Goal: Task Accomplishment & Management: Use online tool/utility

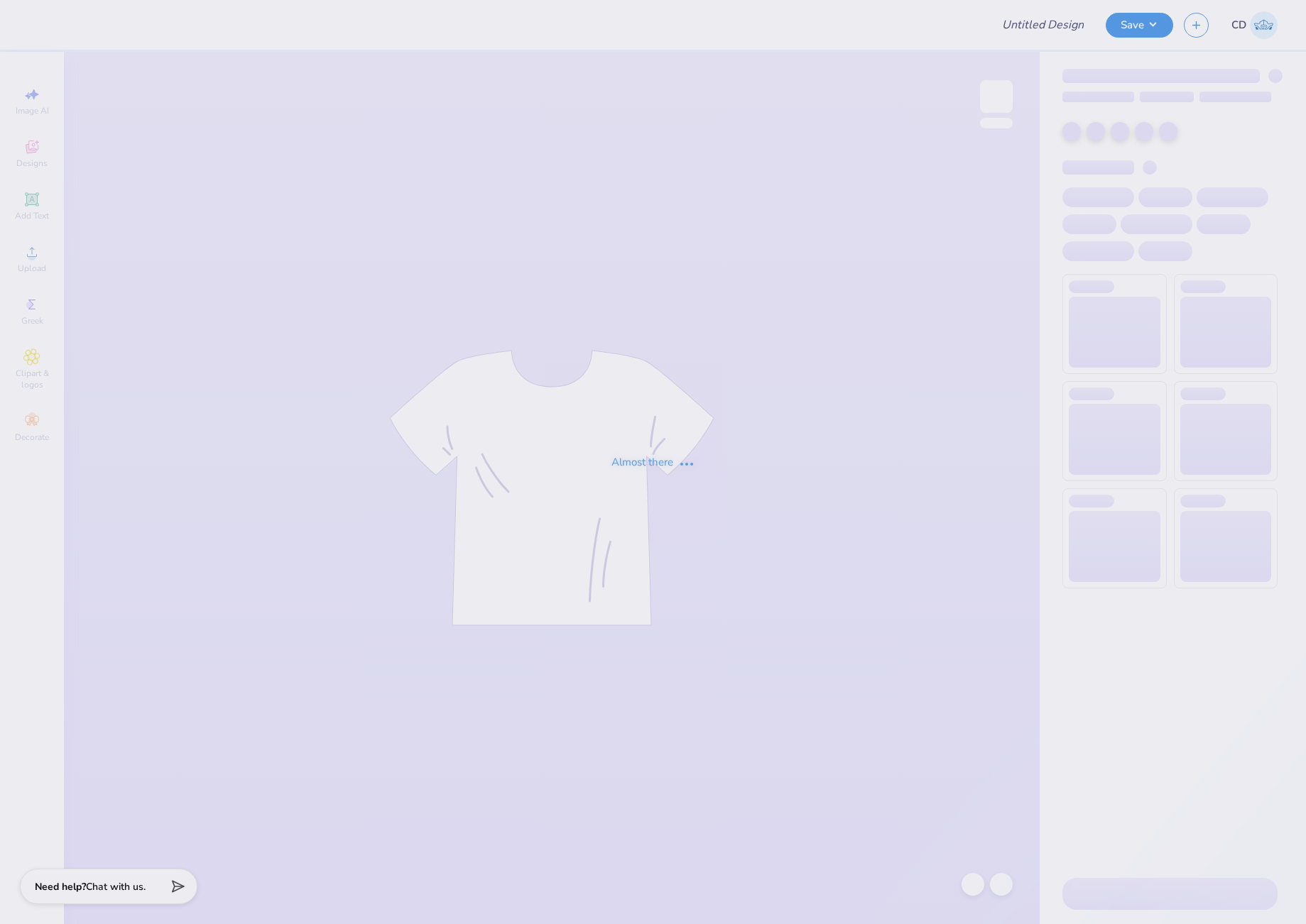
type input "Julia Kotch : Louisiana State University and Agricultural and Me"
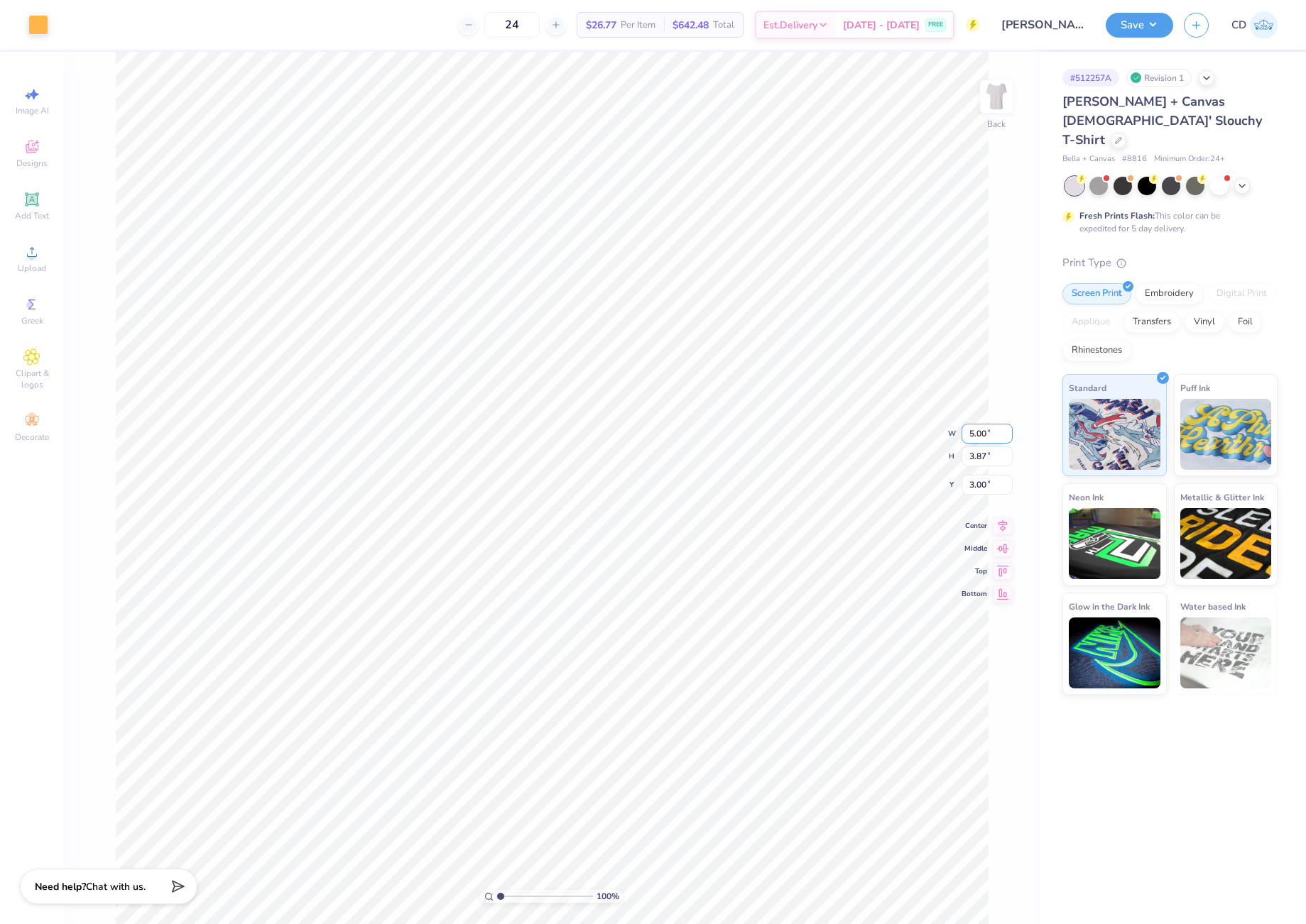
drag, startPoint x: 966, startPoint y: 431, endPoint x: 993, endPoint y: 438, distance: 27.9
click at [993, 438] on input "5.00" at bounding box center [987, 433] width 51 height 20
type input "7.00"
type input "5.42"
type input "2.23"
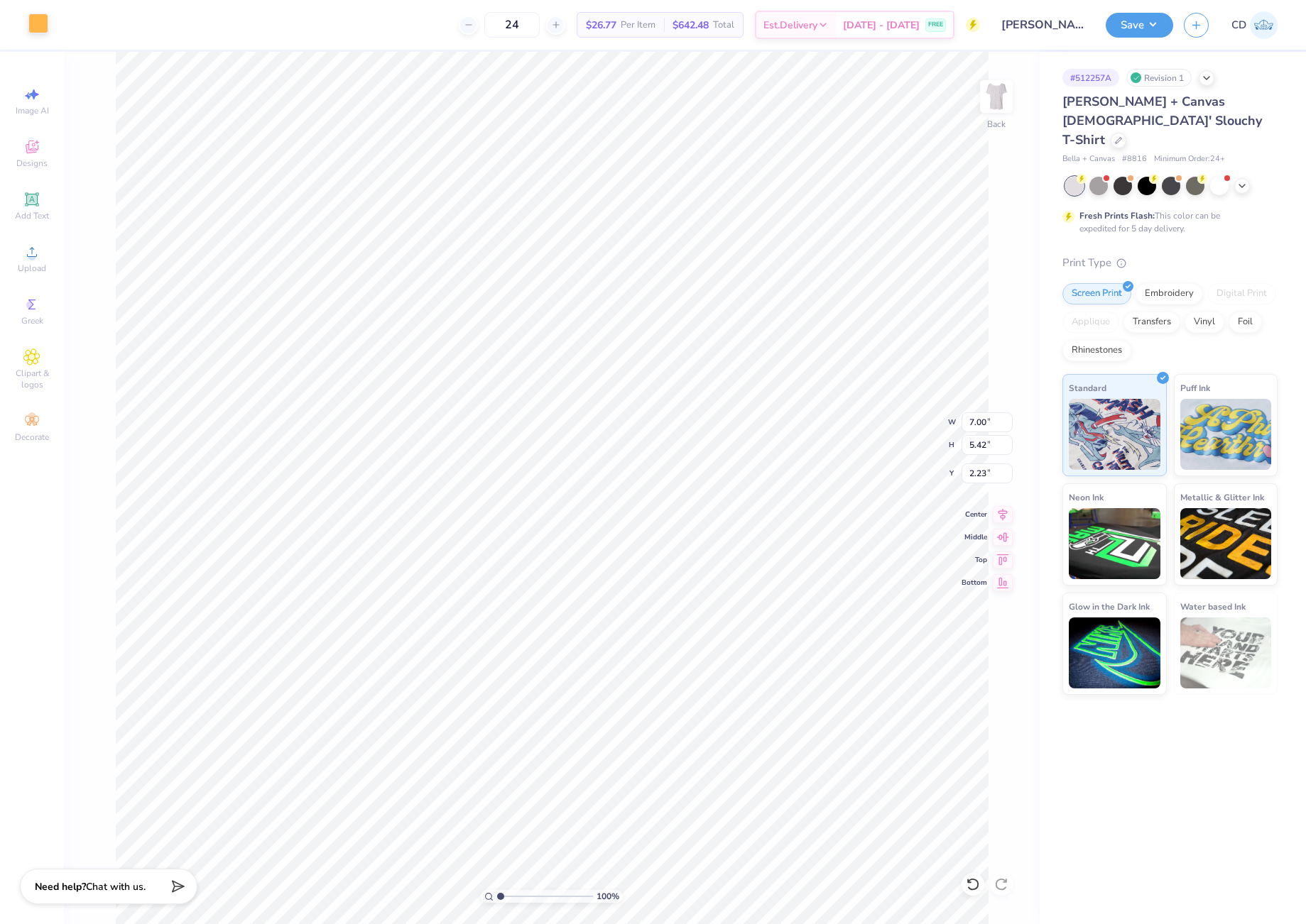
click at [38, 22] on div at bounding box center [38, 23] width 20 height 20
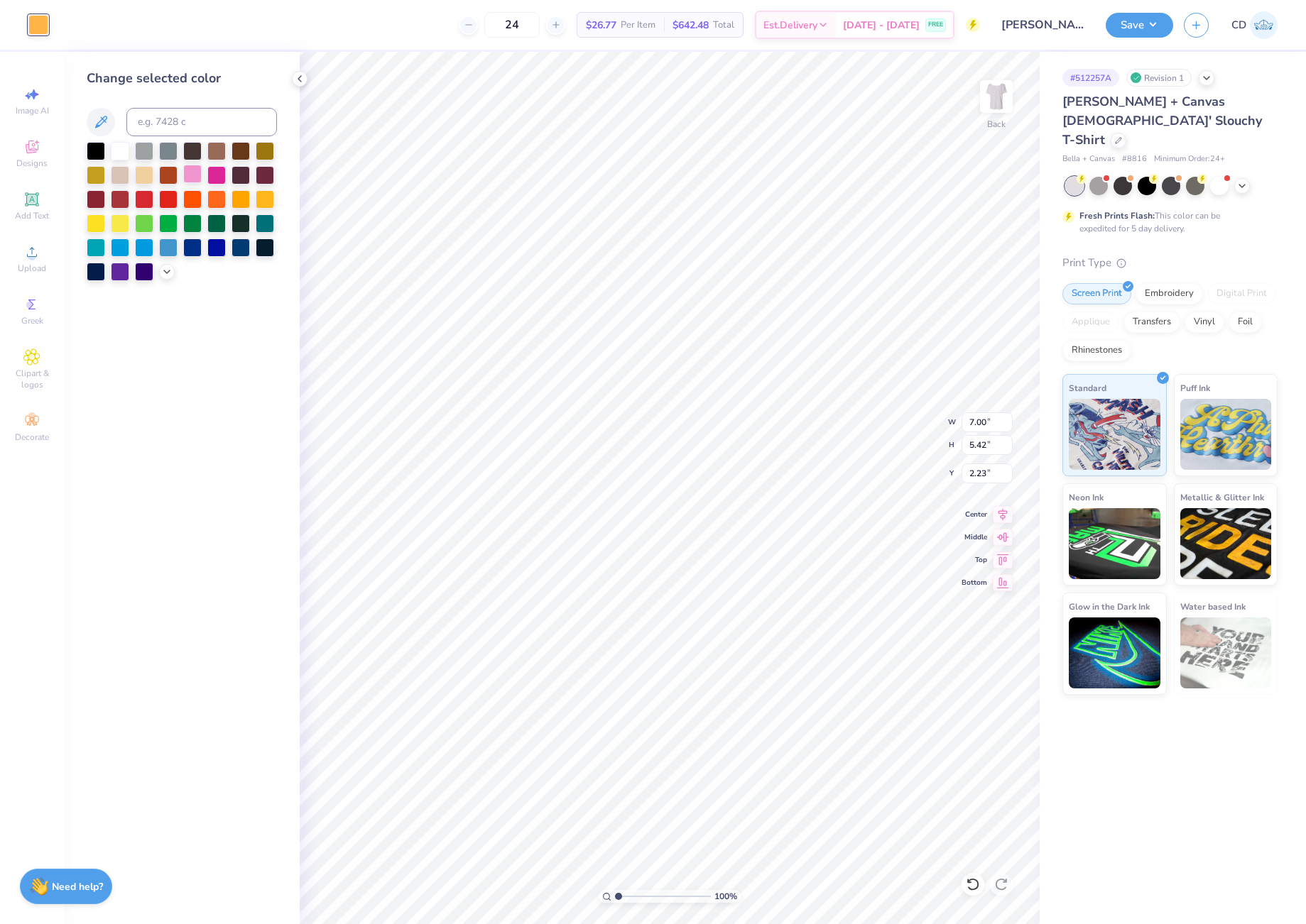
click at [193, 172] on div at bounding box center [192, 173] width 19 height 19
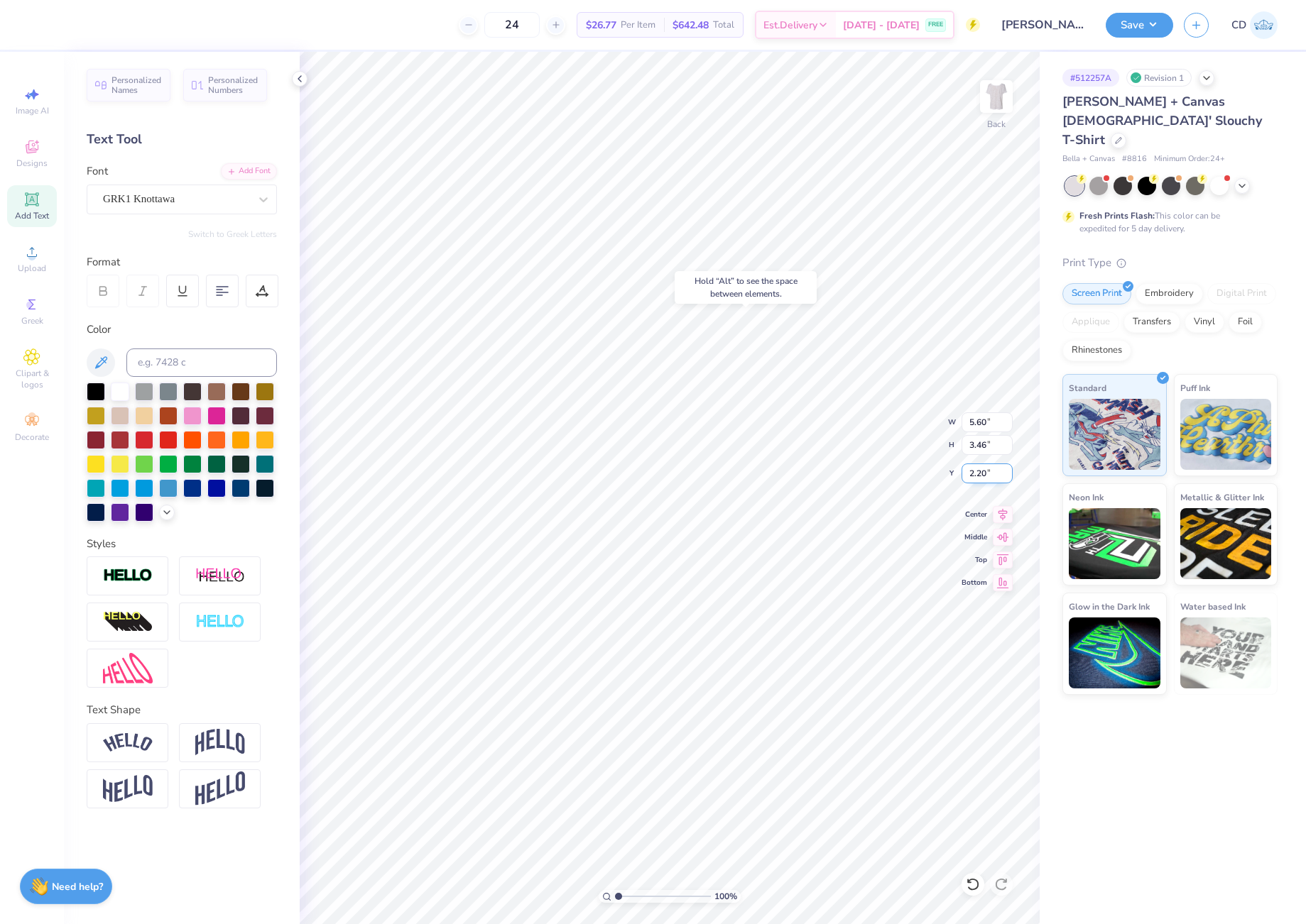
drag, startPoint x: 967, startPoint y: 473, endPoint x: 996, endPoint y: 478, distance: 29.4
click at [996, 478] on input "2.20" at bounding box center [987, 474] width 51 height 20
type input "2.00"
type input "5.81"
type input "5.60"
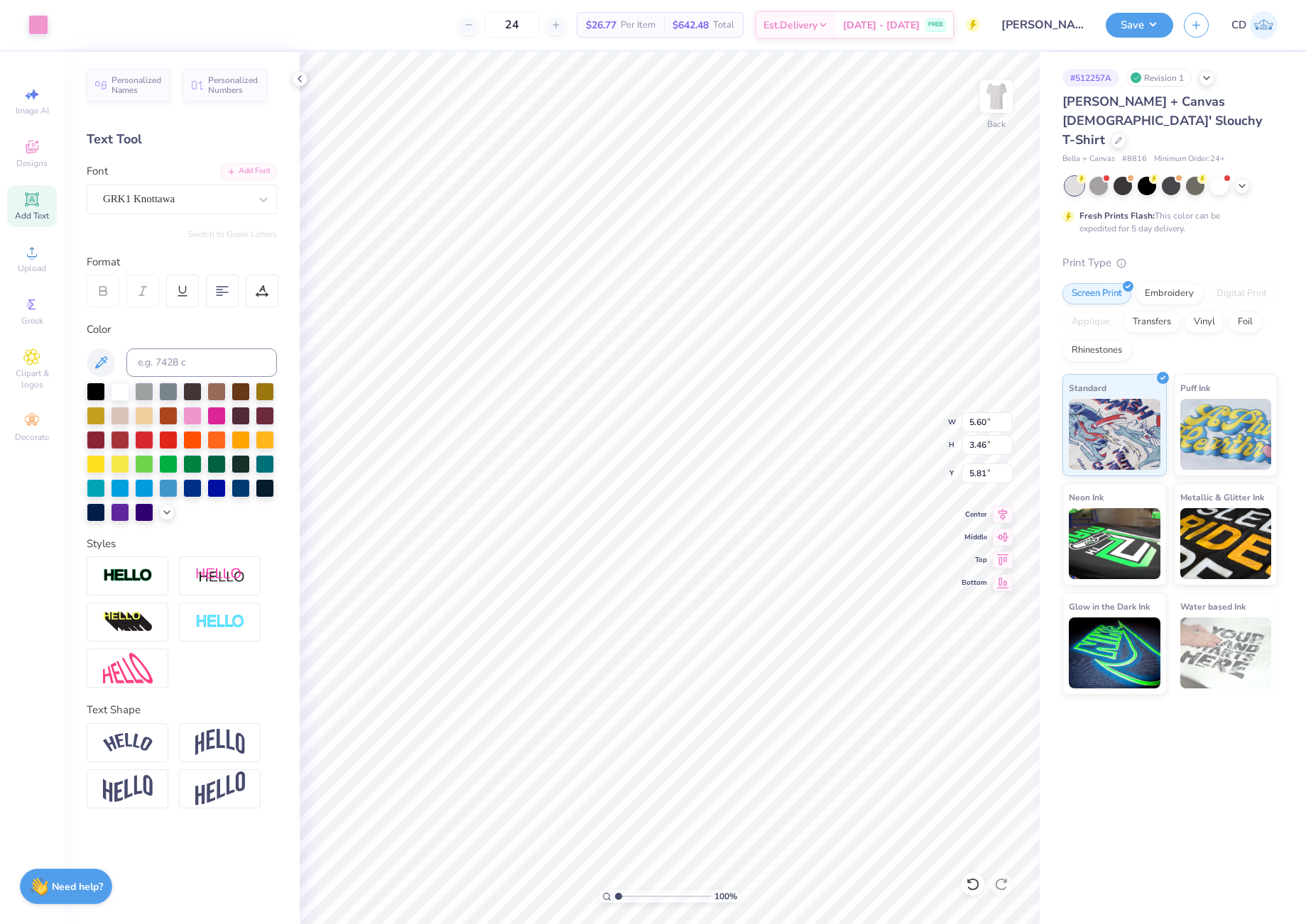
type input "3.46"
type input "2.00"
click at [1003, 513] on icon at bounding box center [1003, 512] width 9 height 12
click at [1003, 514] on icon at bounding box center [1003, 512] width 9 height 12
click at [264, 199] on icon at bounding box center [263, 199] width 14 height 14
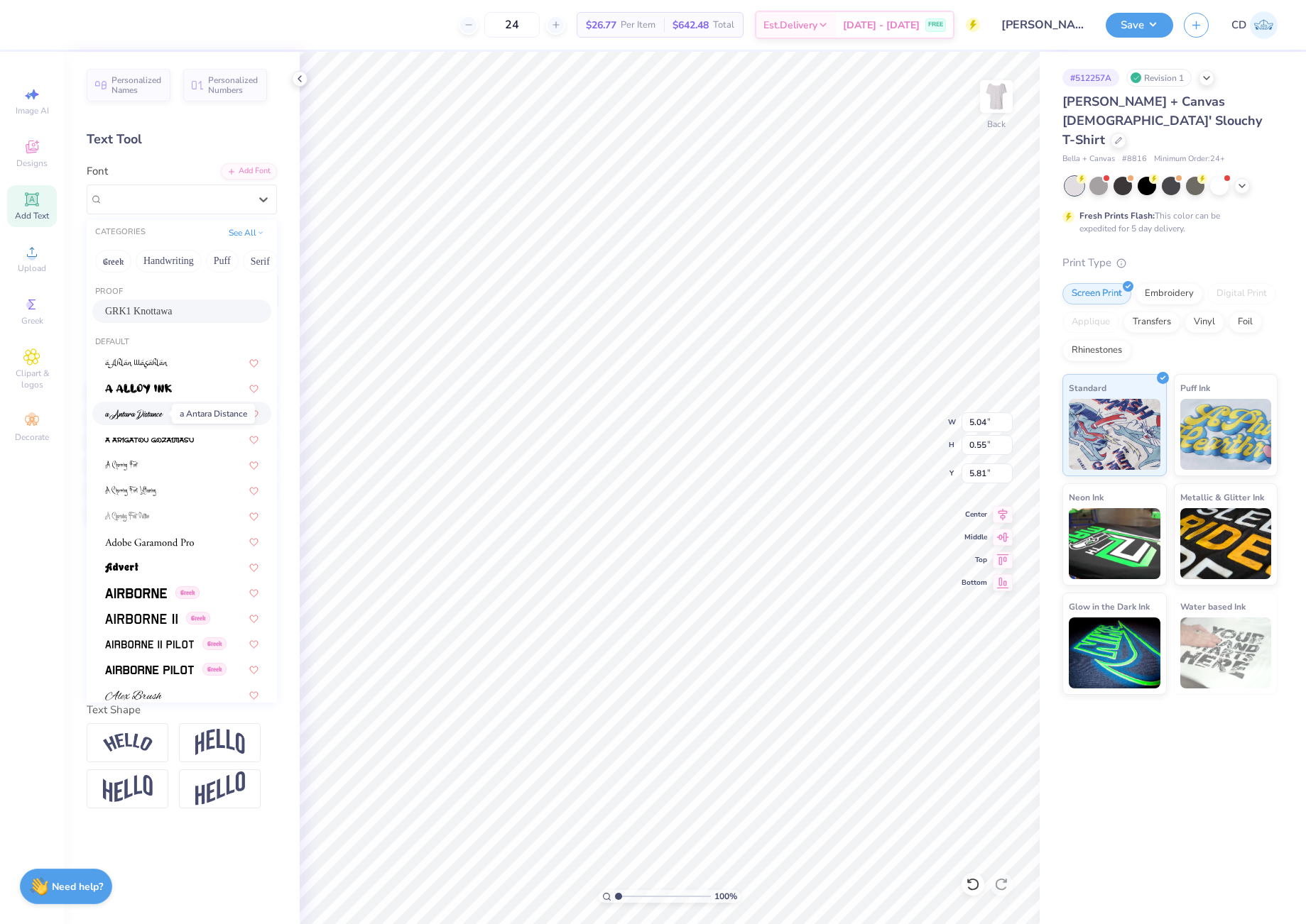
click at [154, 412] on img at bounding box center [134, 414] width 58 height 10
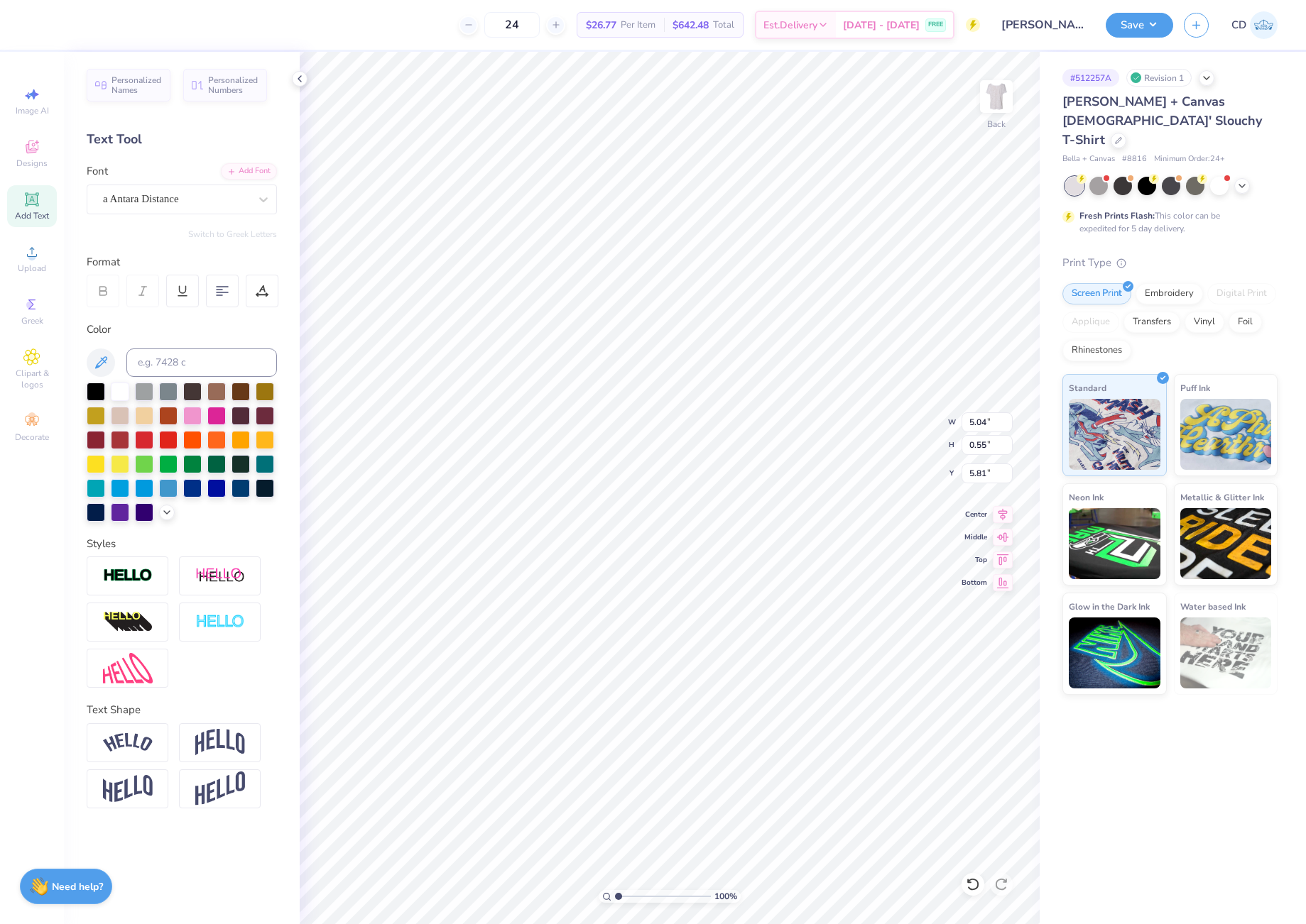
type input "2.56"
type input "0.73"
type input "5.72"
click at [264, 196] on icon at bounding box center [263, 199] width 14 height 14
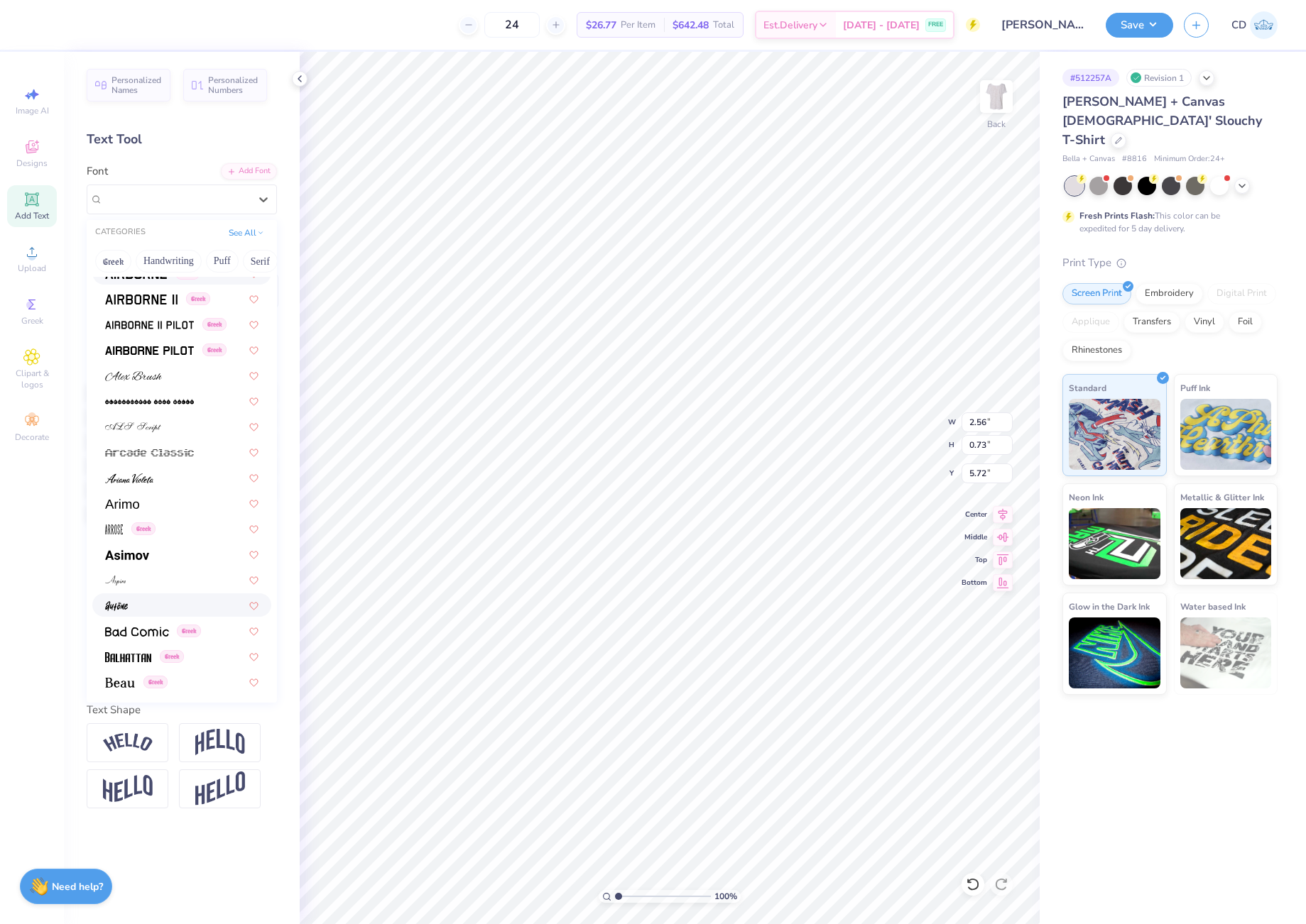
scroll to position [355, 0]
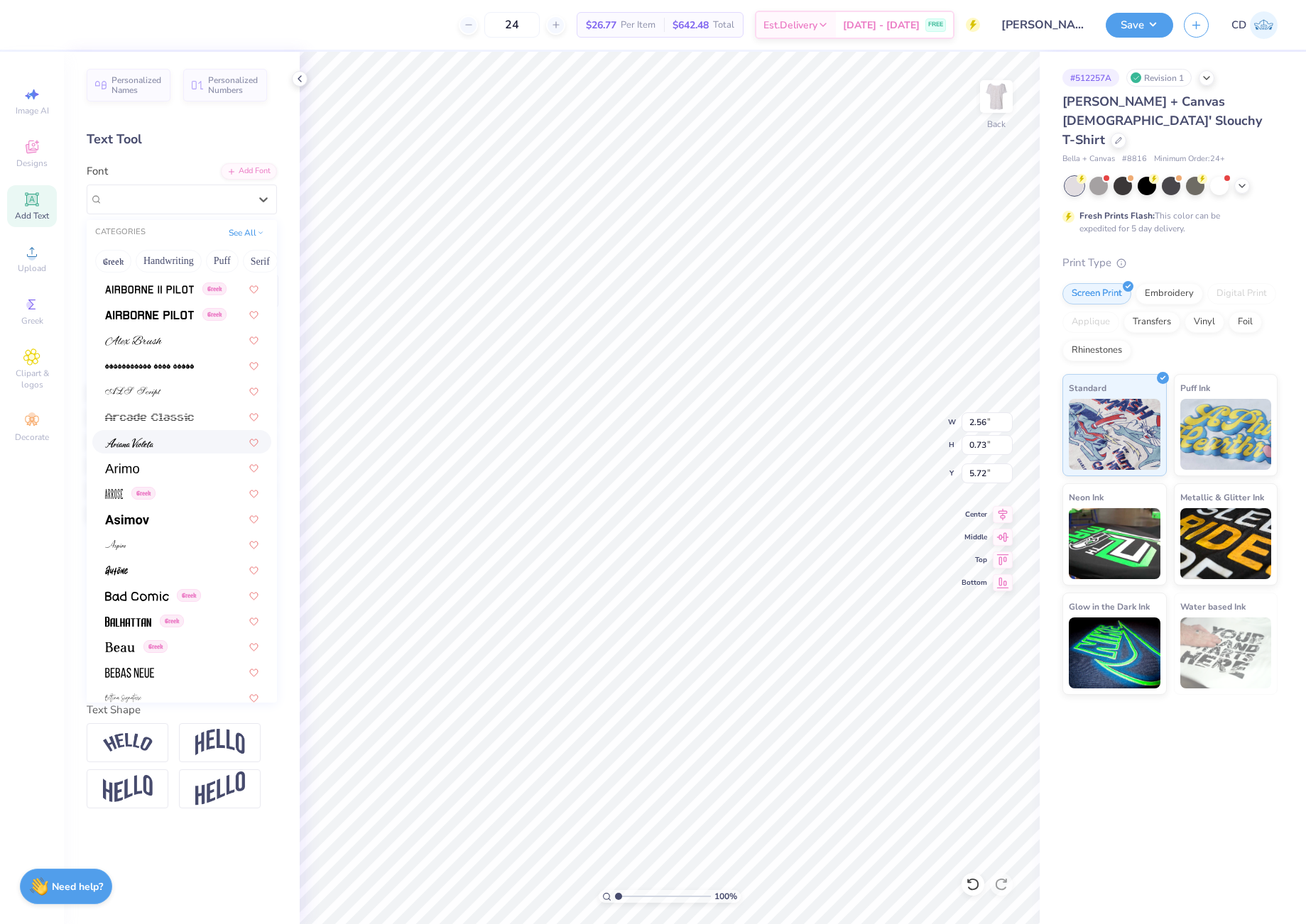
click at [182, 442] on div at bounding box center [182, 442] width 153 height 15
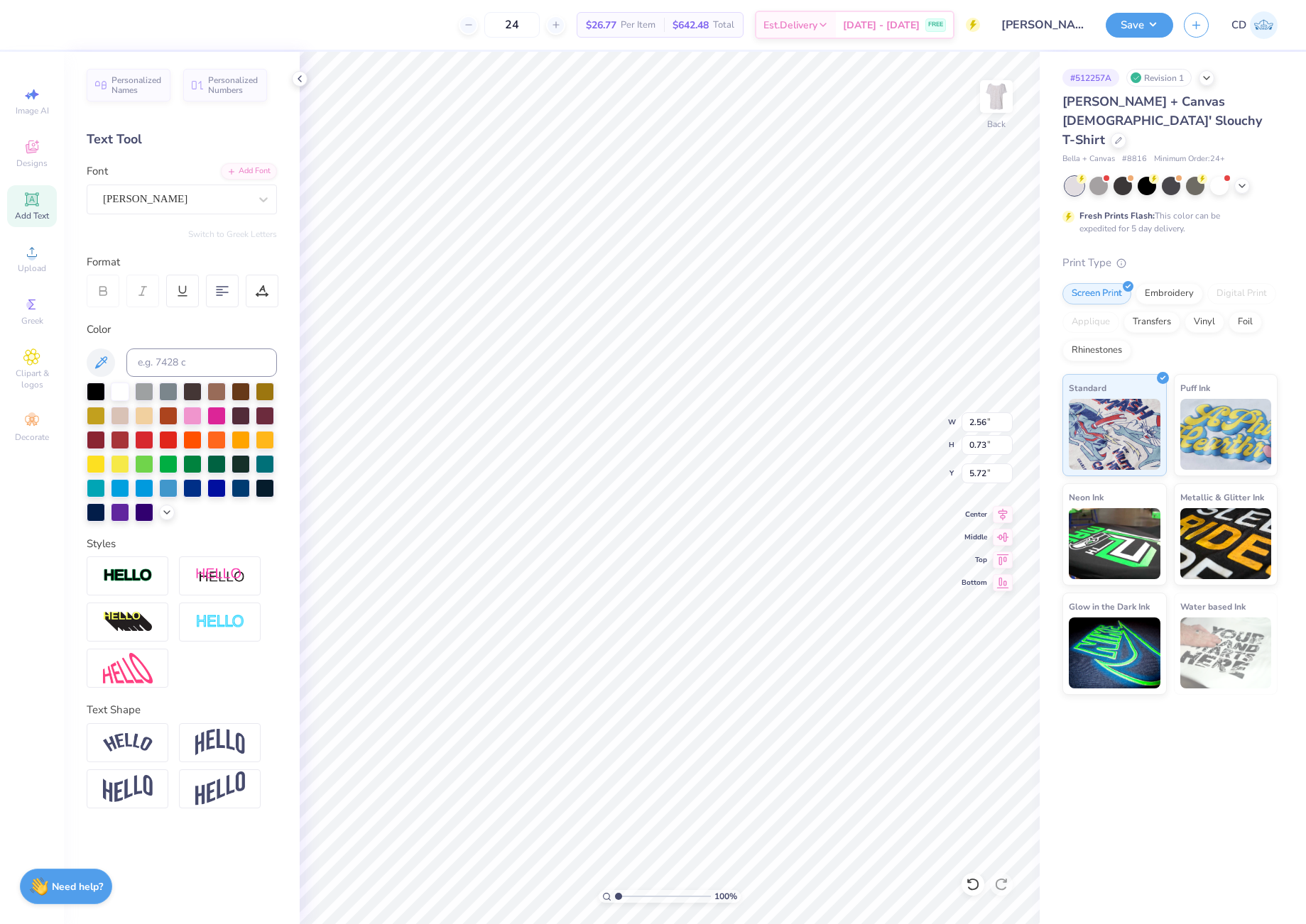
type input "2.26"
type input "0.56"
type input "5.81"
type textarea "Delta Gamma"
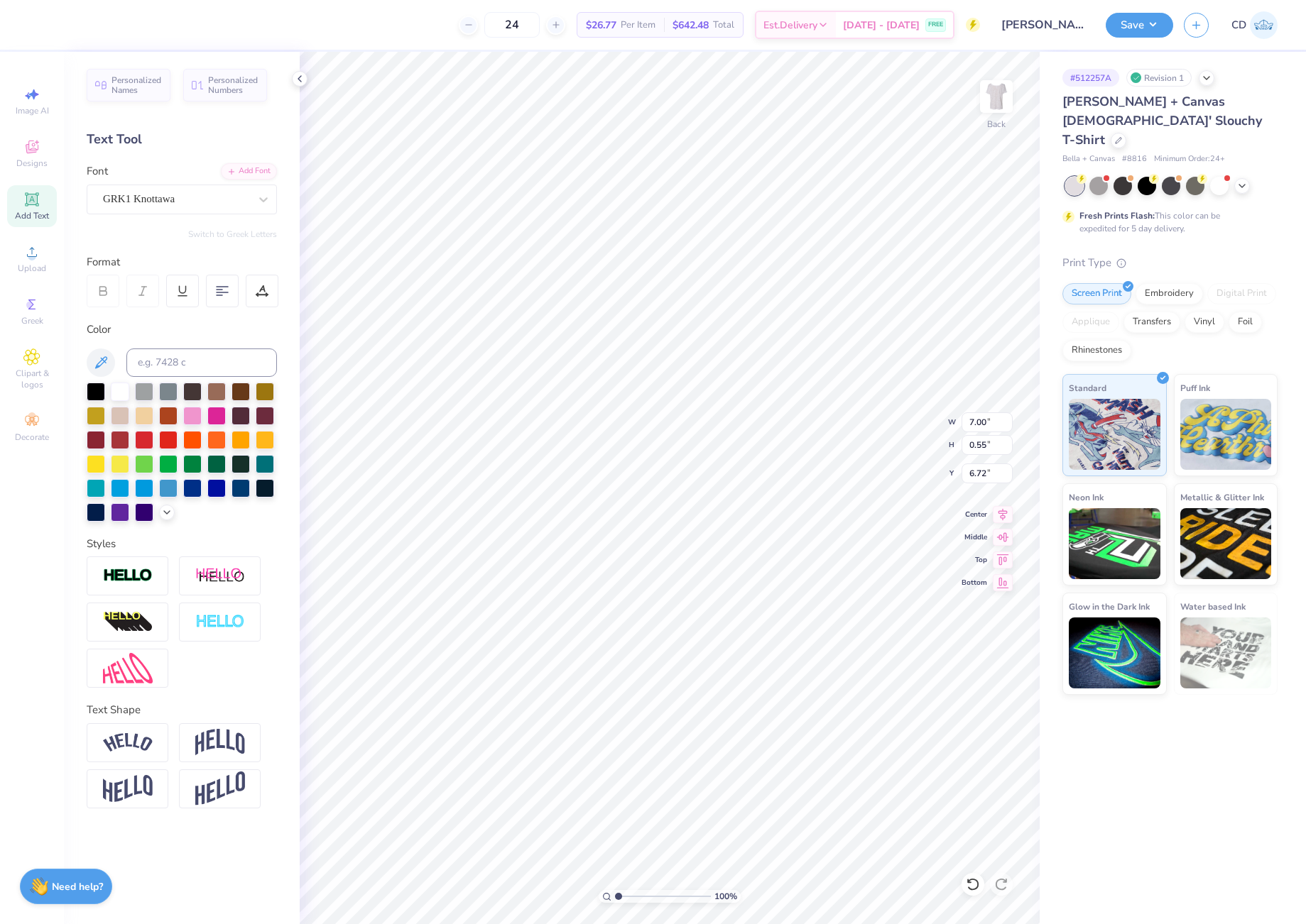
type input "2.56"
type input "0.73"
type input "5.72"
type input "7.00"
type input "0.55"
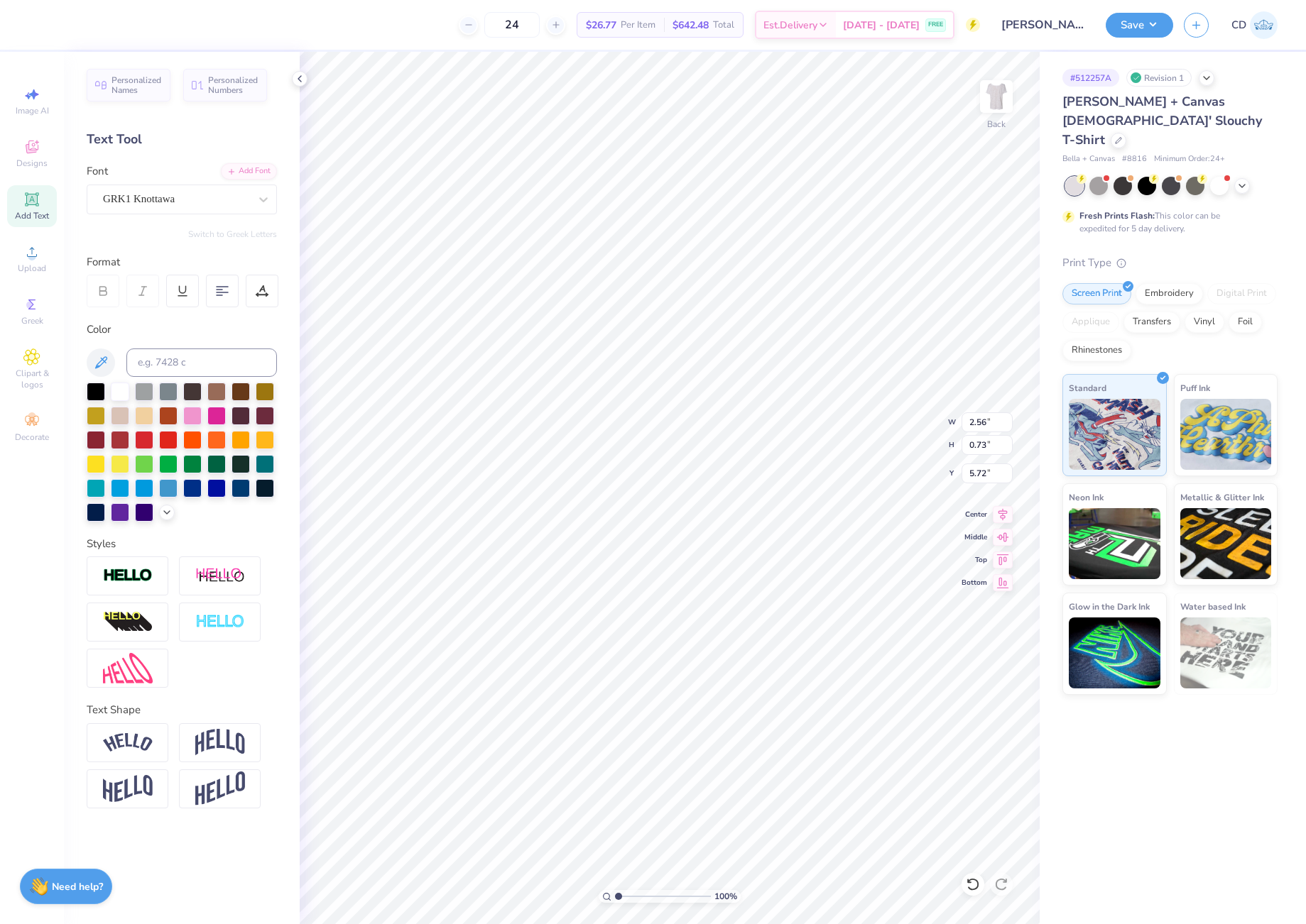
type input "6.72"
click at [264, 187] on div at bounding box center [263, 199] width 25 height 25
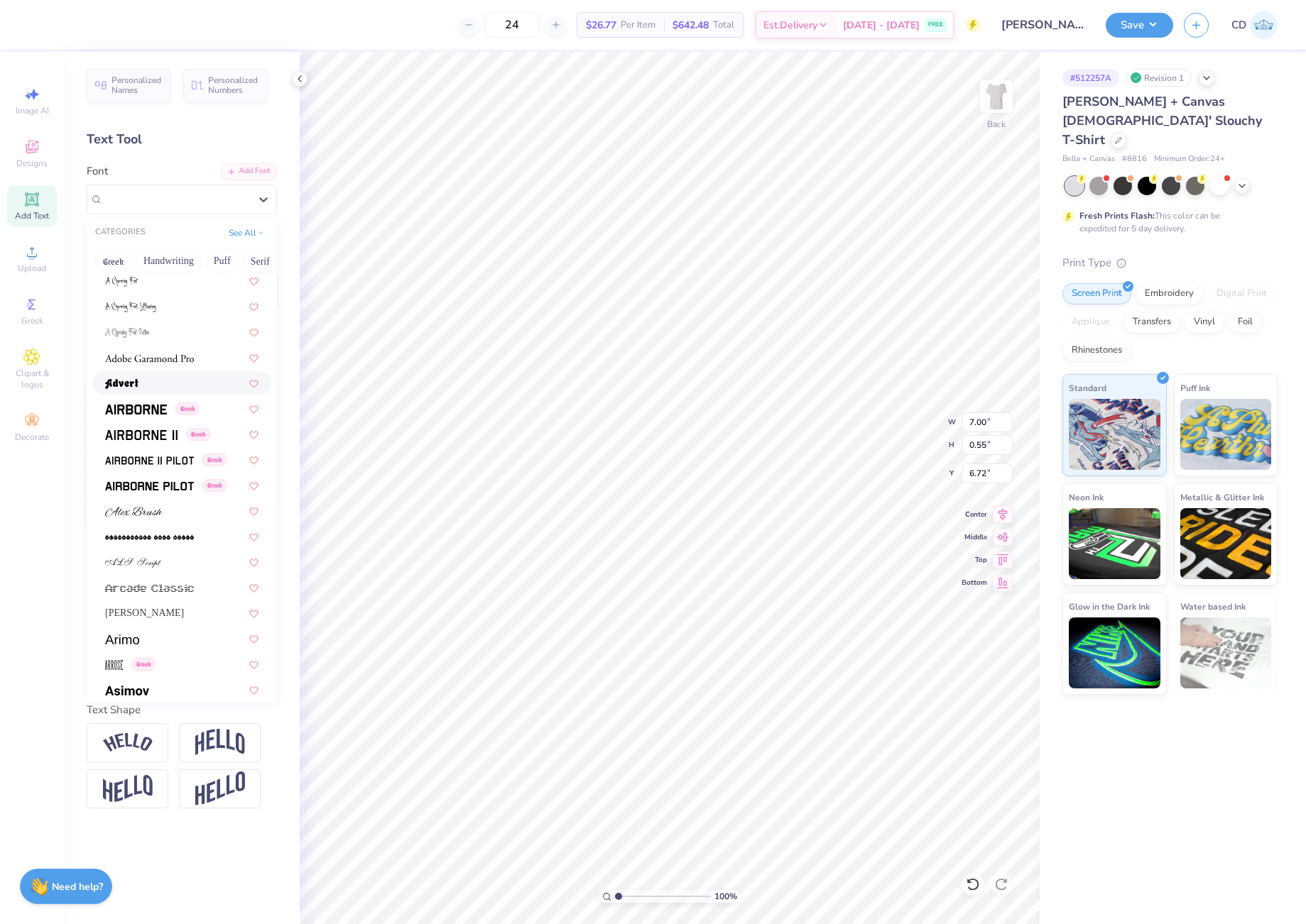
scroll to position [284, 0]
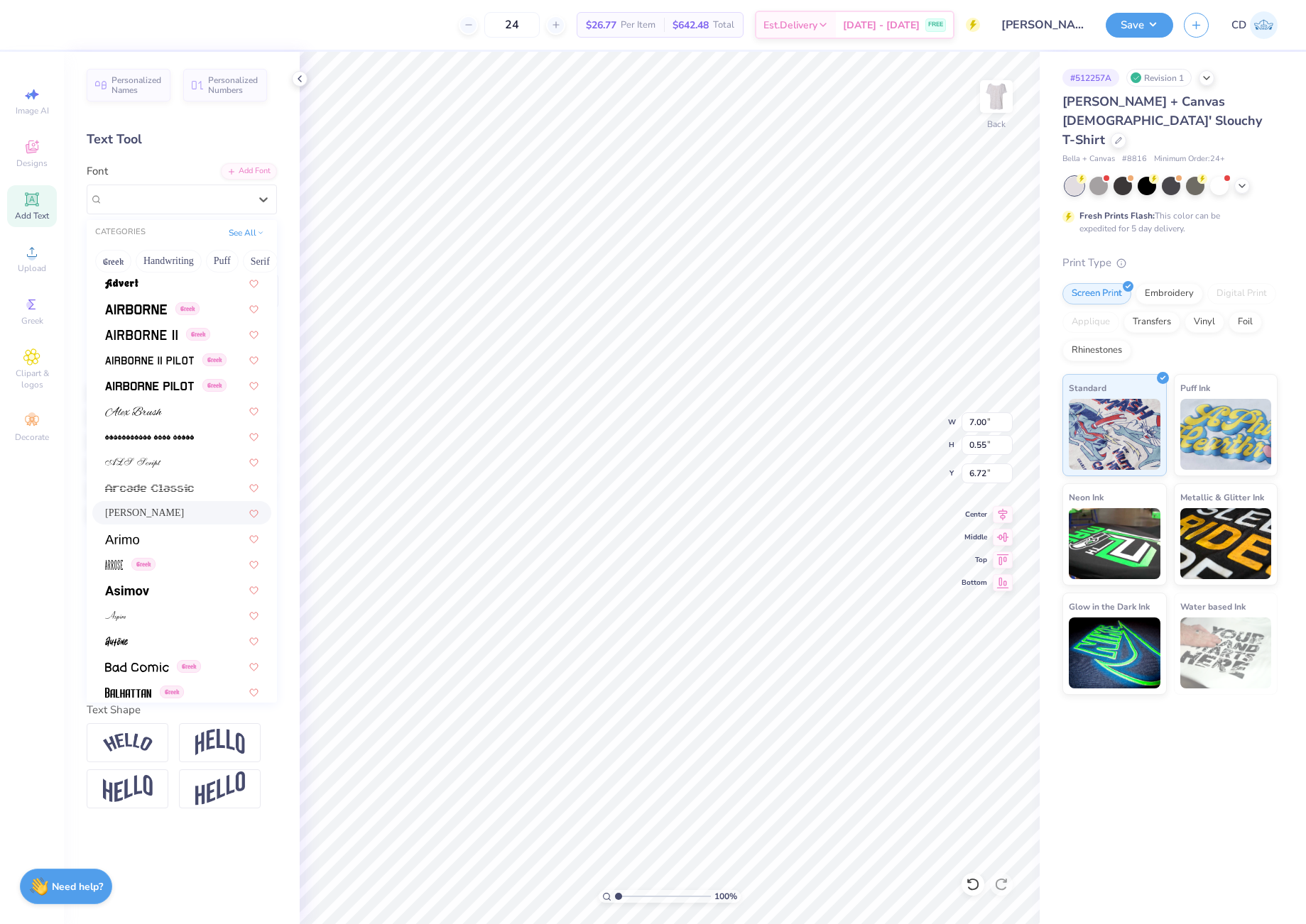
click at [156, 507] on div "Ariana Violeta" at bounding box center [182, 513] width 153 height 15
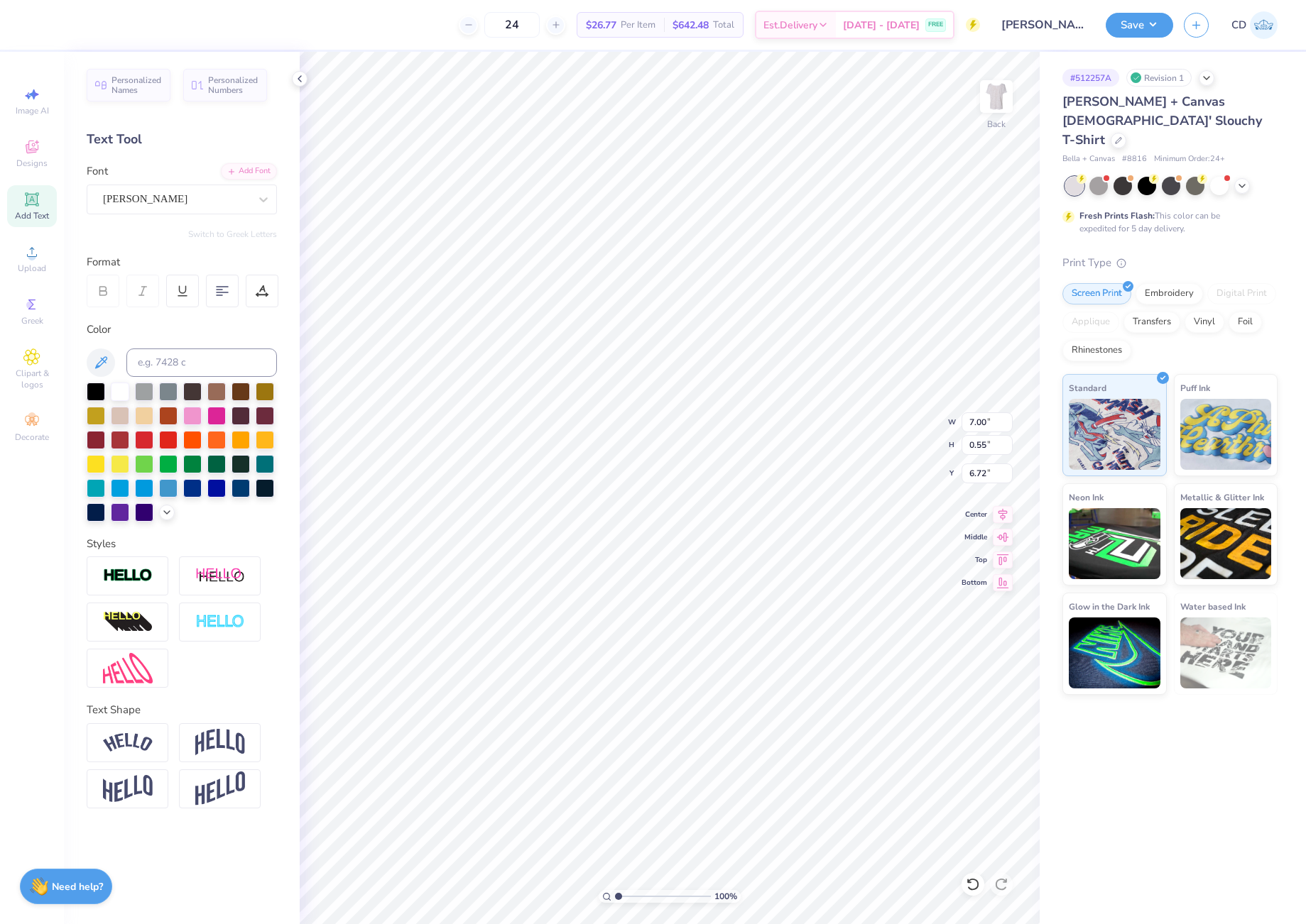
type input "3.09"
type input "0.56"
type input "5.60"
type input "5.27"
type input "2.00"
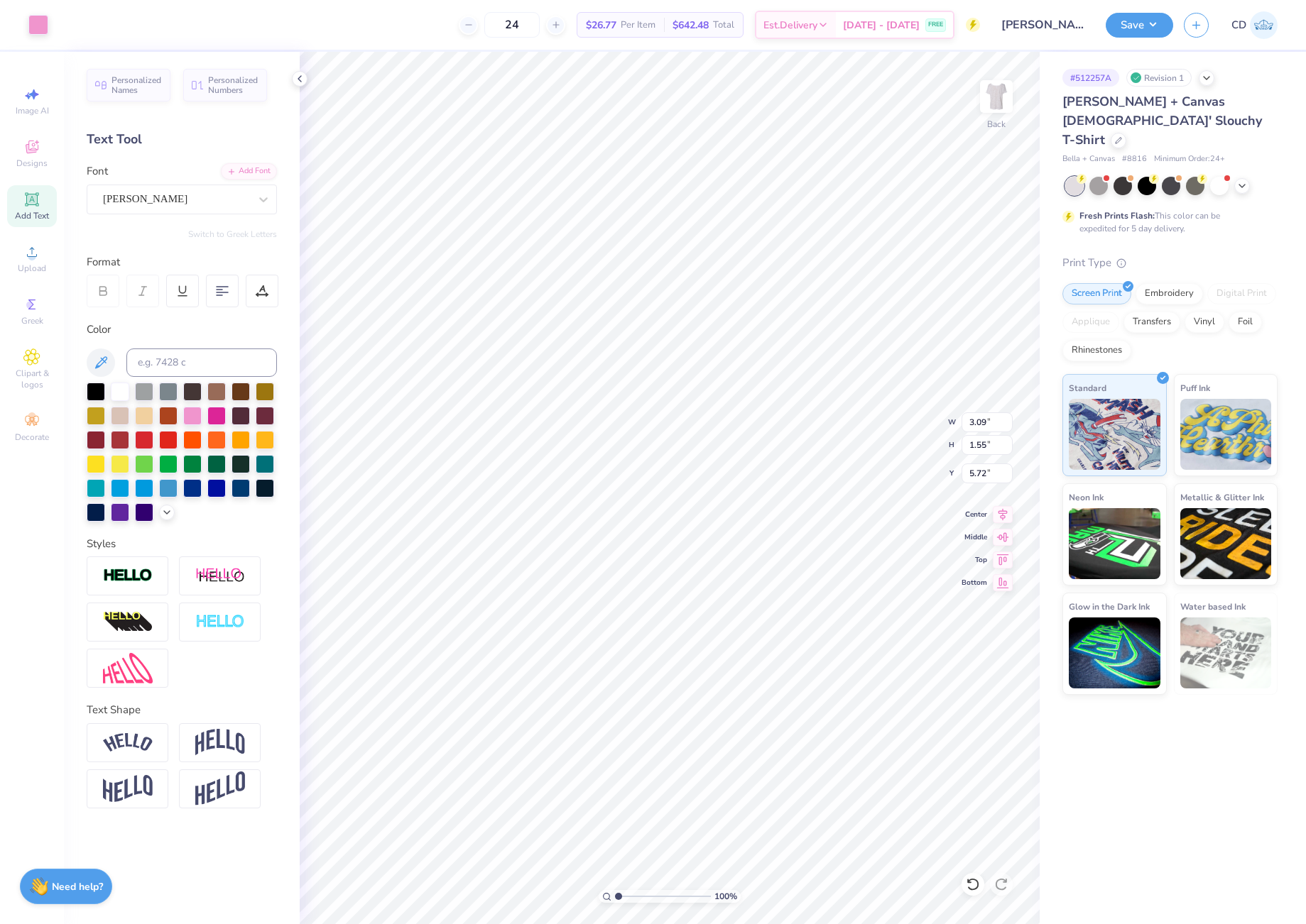
type input "3.09"
type input "1.55"
type input "4.95"
type input "2.49"
type input "5.75"
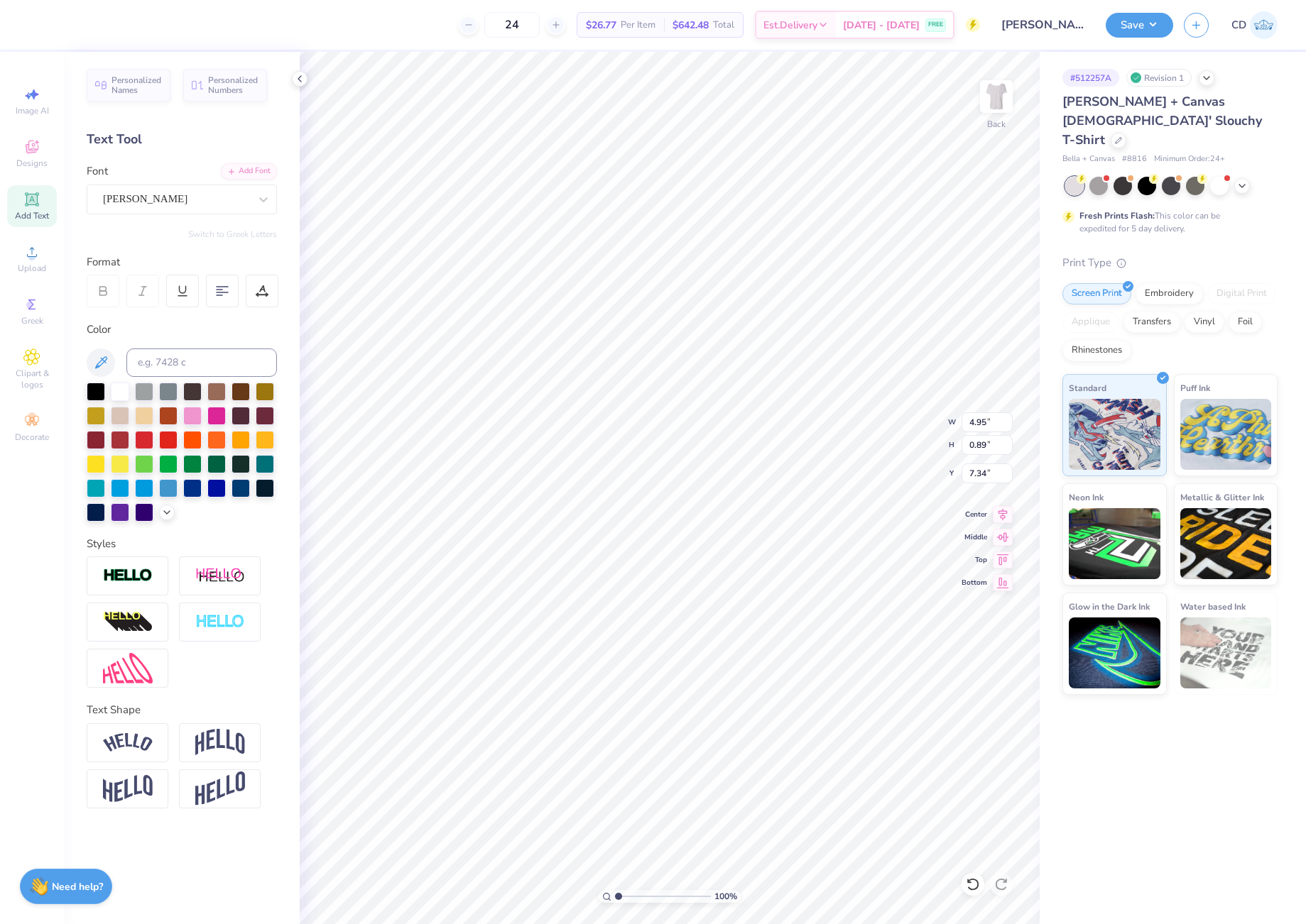
type input "4.11"
type input "1.17"
type input "5.75"
click at [264, 185] on div at bounding box center [263, 199] width 25 height 28
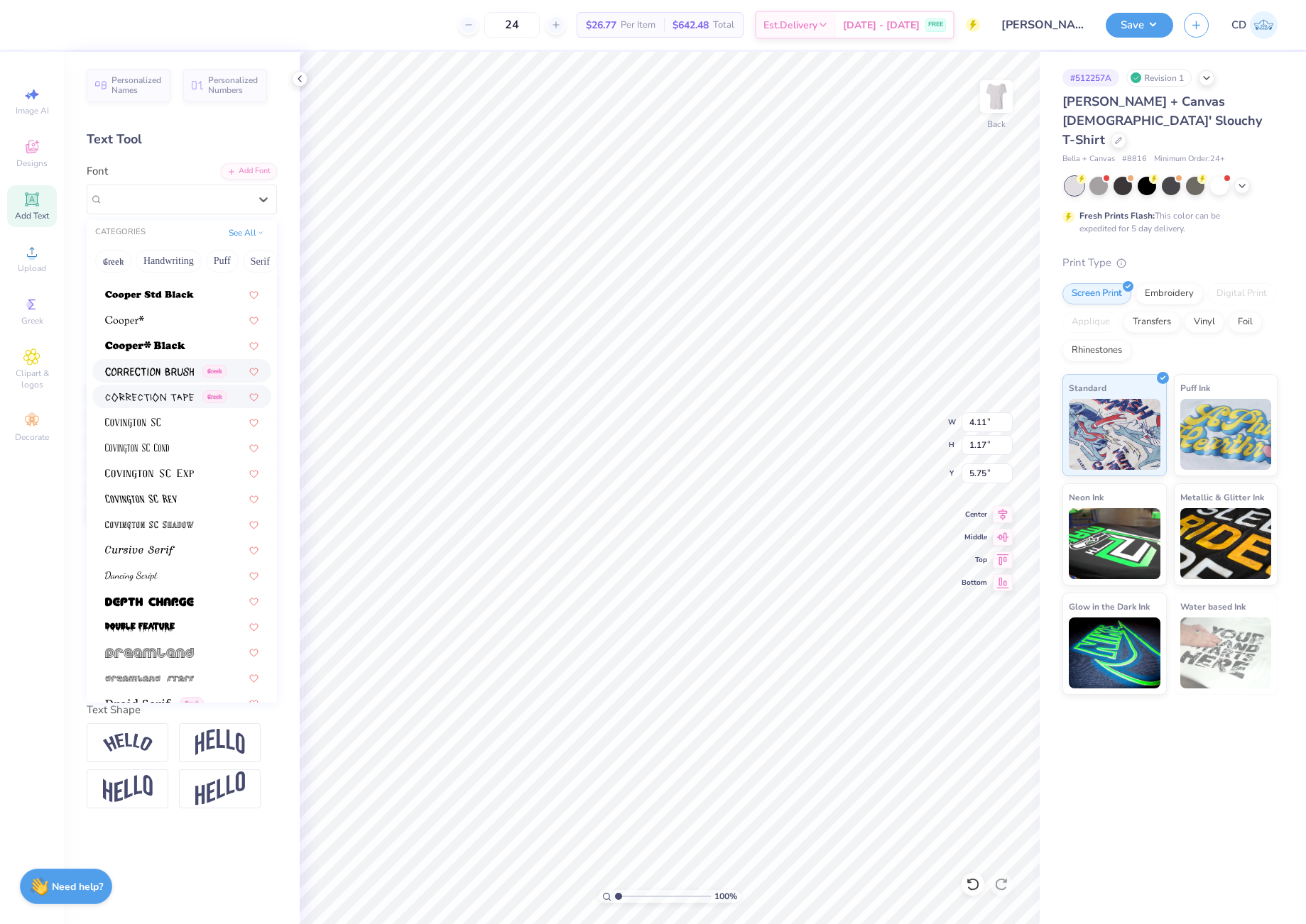
scroll to position [2272, 0]
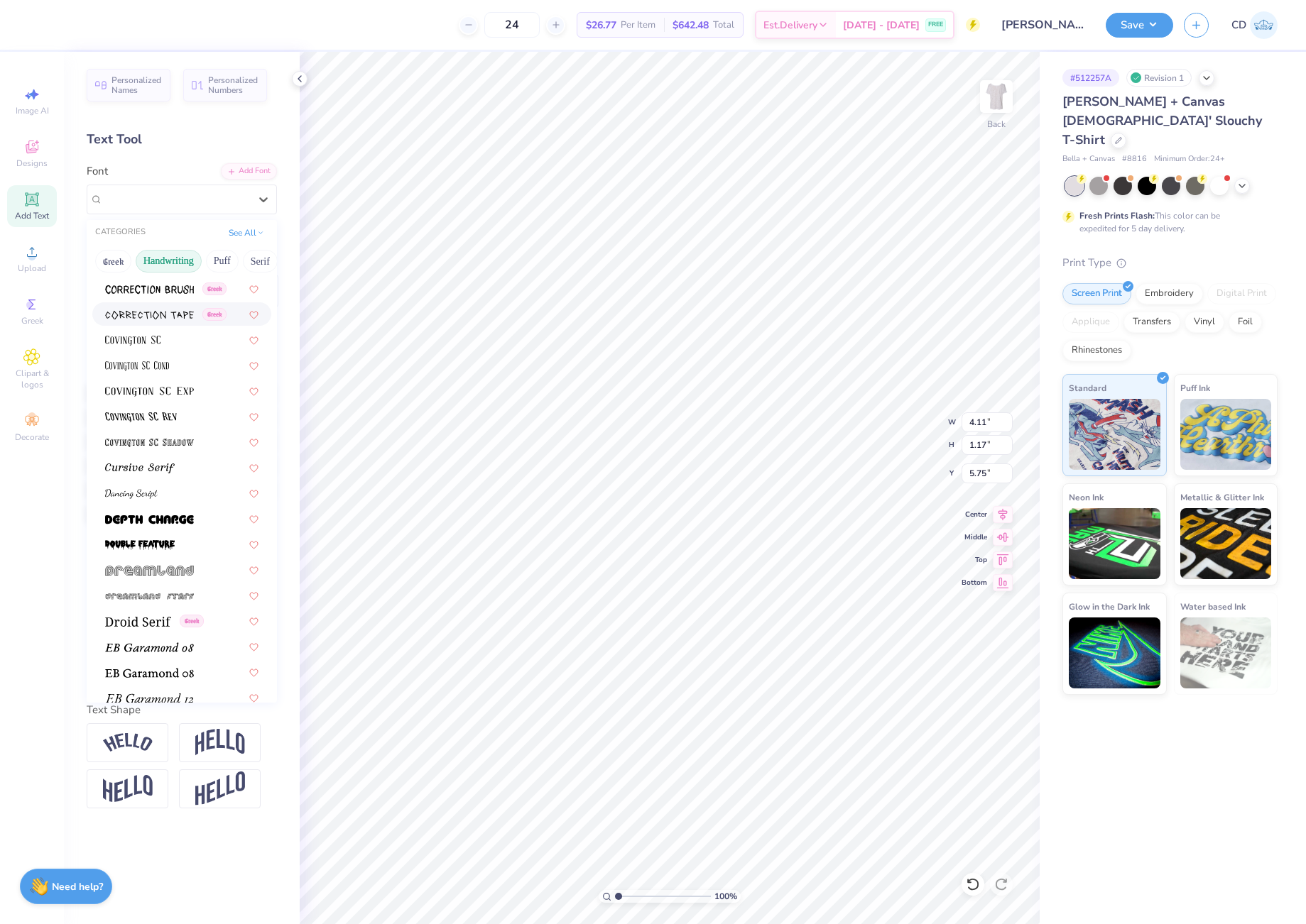
click at [167, 262] on button "Handwriting" at bounding box center [169, 261] width 66 height 22
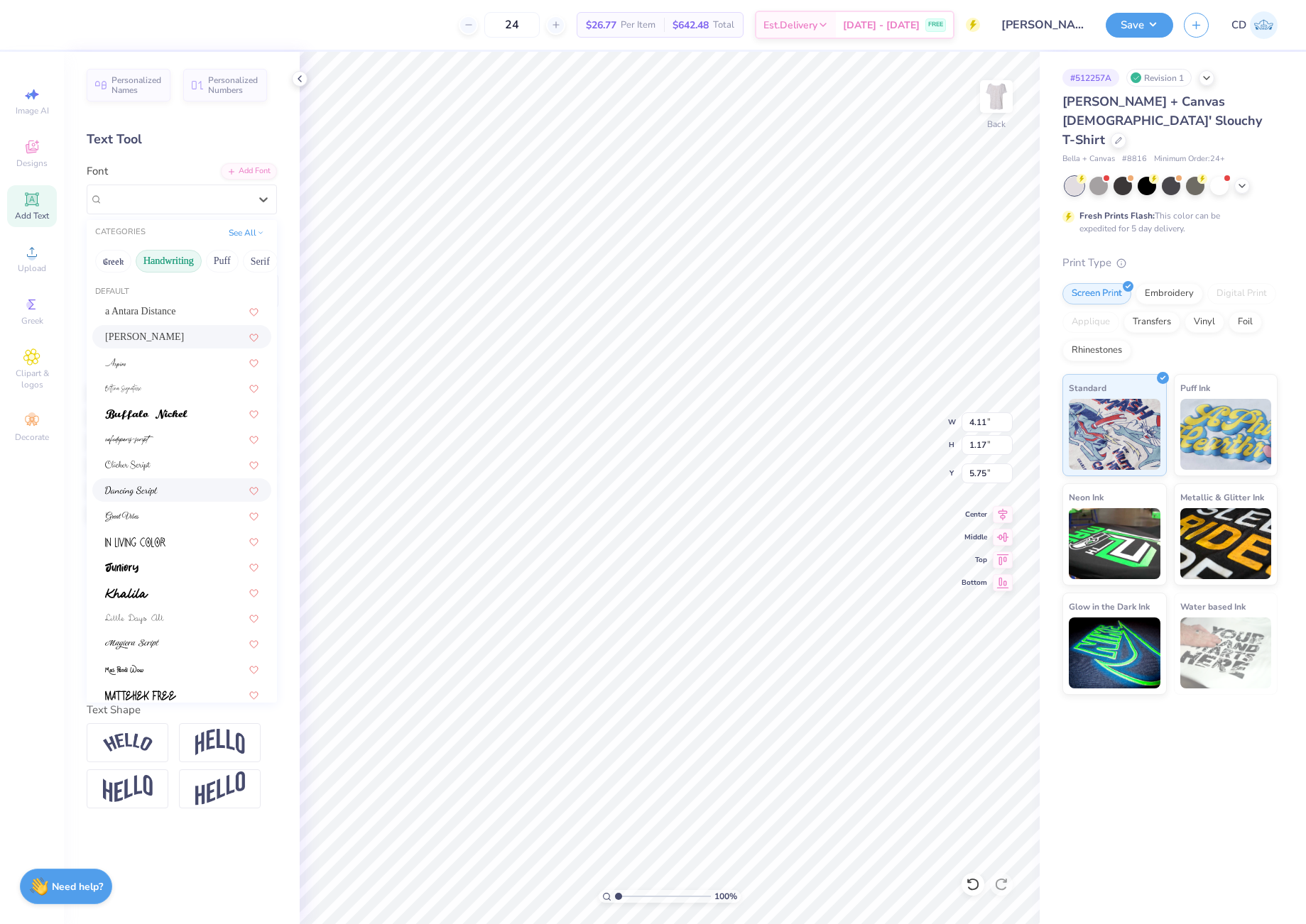
click at [174, 497] on div at bounding box center [182, 489] width 179 height 23
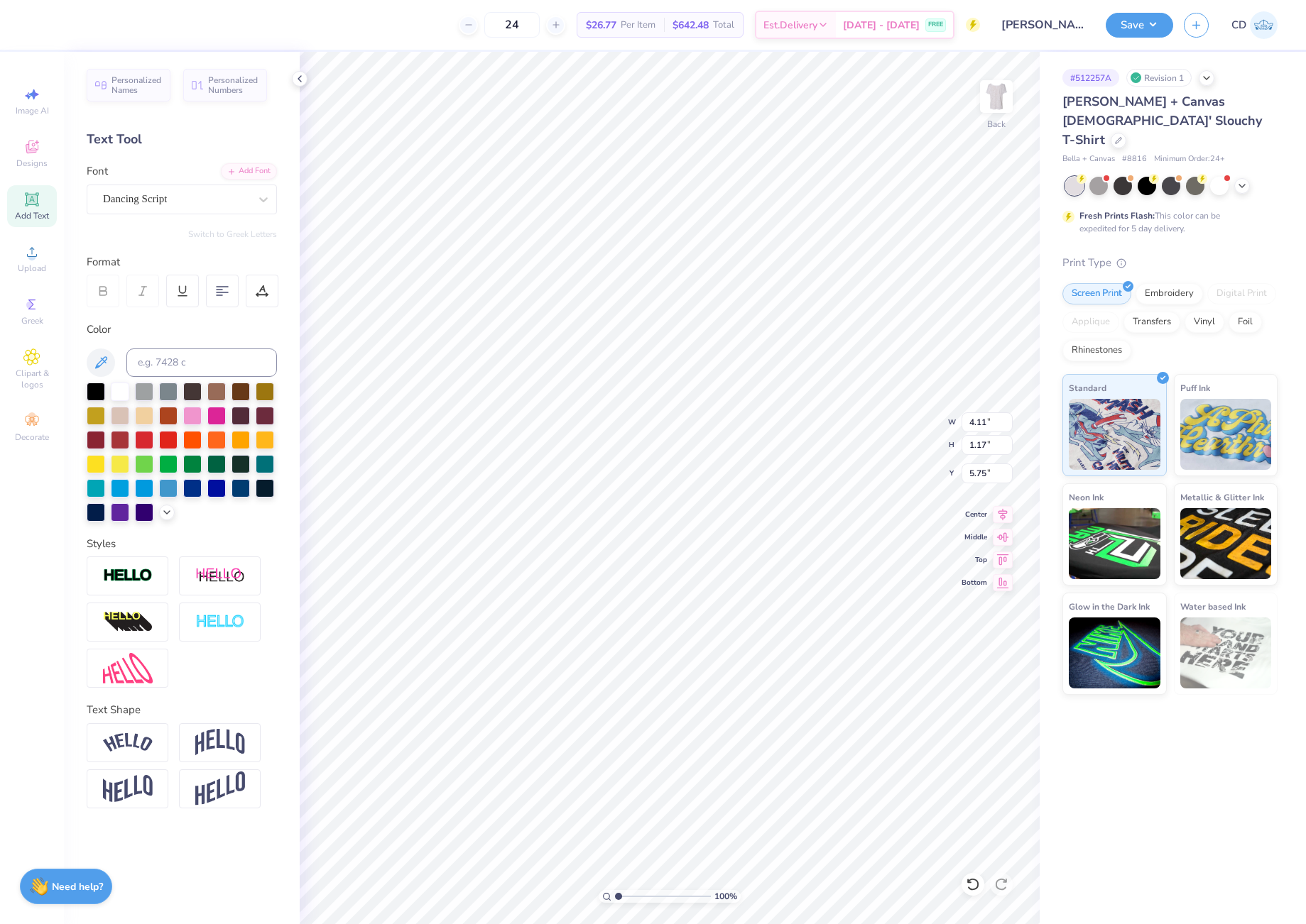
type input "5.66"
type input "0.93"
type input "5.74"
click at [259, 202] on icon at bounding box center [263, 199] width 14 height 14
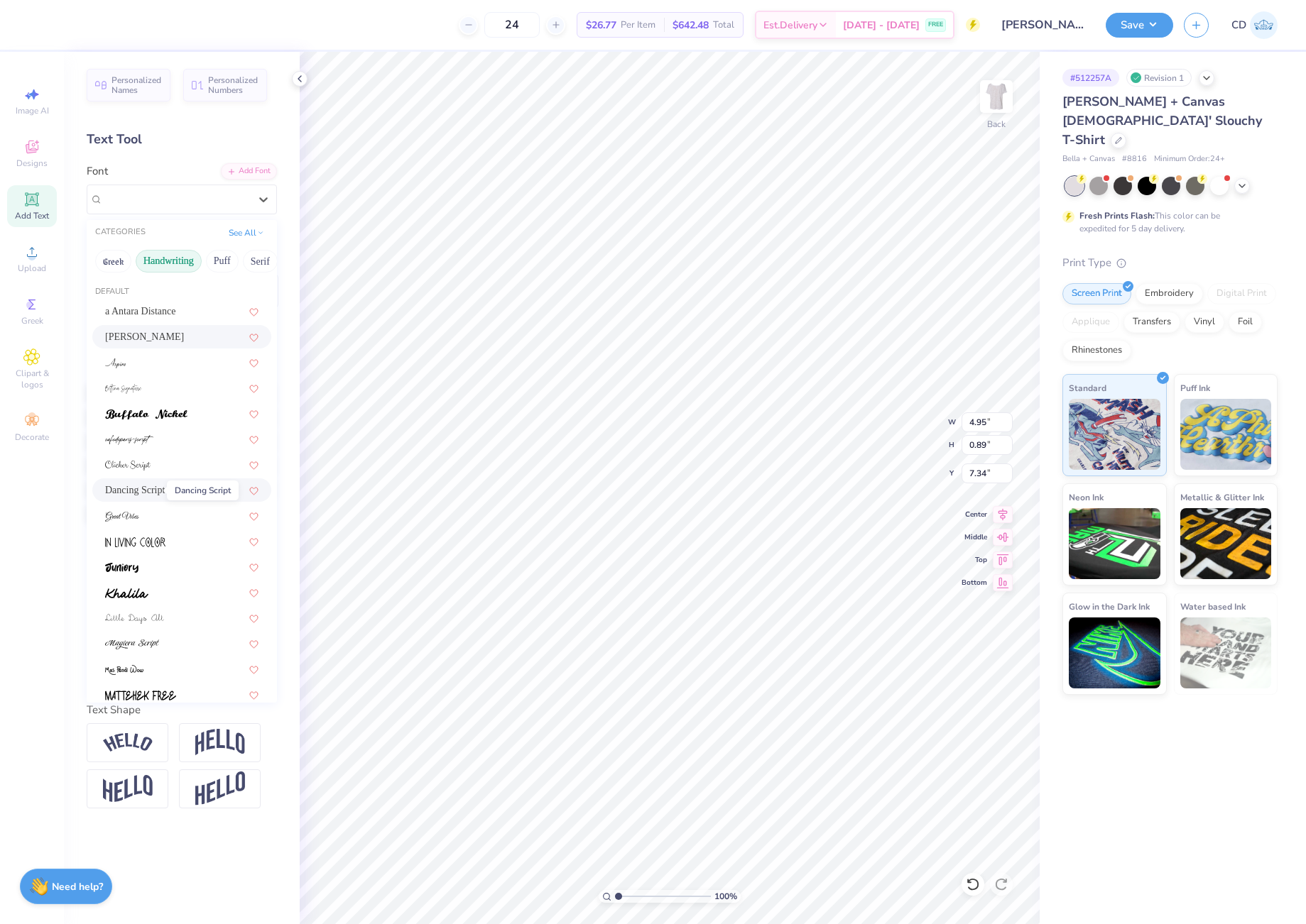
click at [157, 492] on span "Dancing Script" at bounding box center [135, 490] width 60 height 15
type input "7.06"
type input "1.16"
type input "7.21"
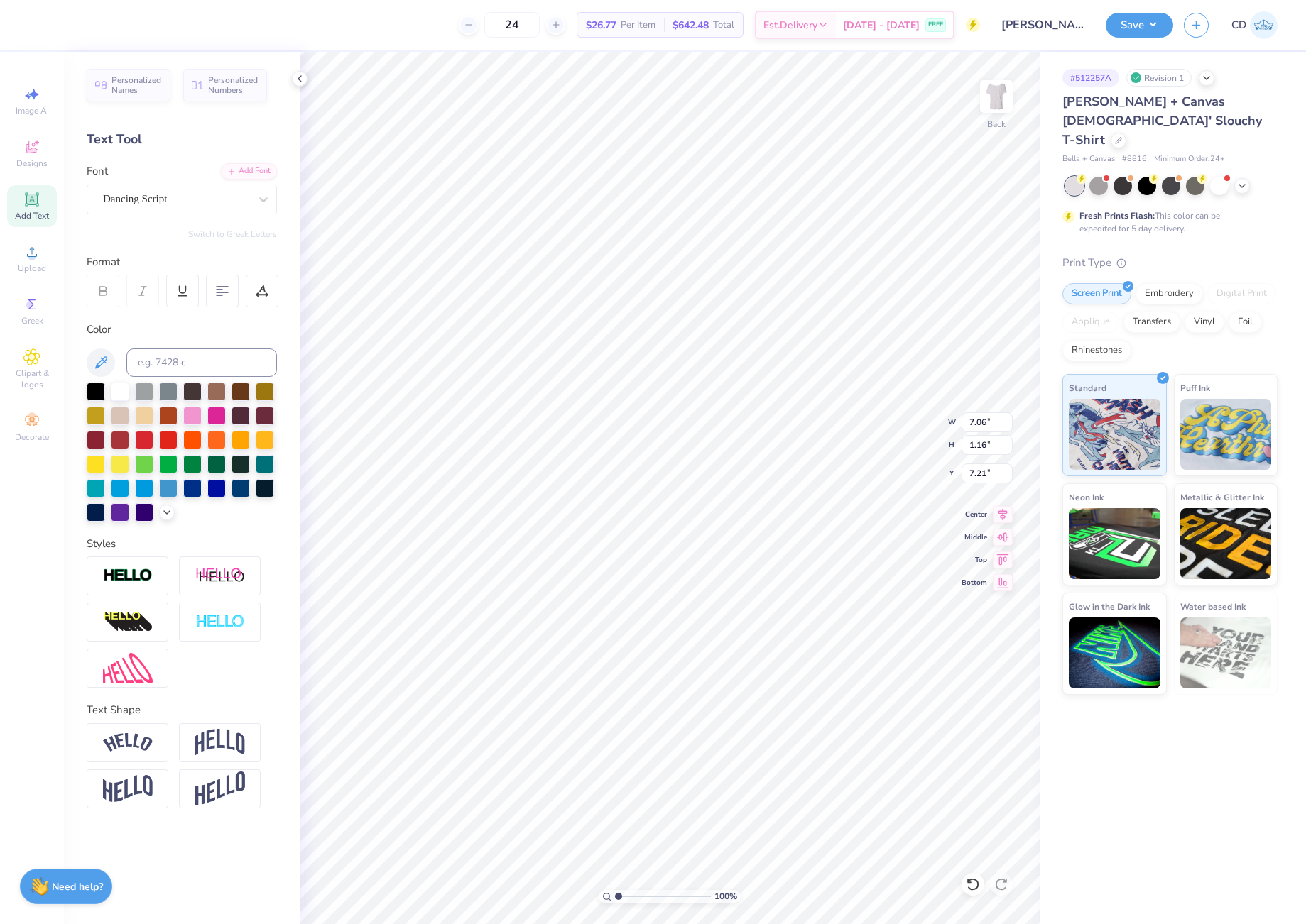
scroll to position [12, 7]
type textarea "Slushies for Sight"
type input "5.69"
type input "0.88"
type input "6.92"
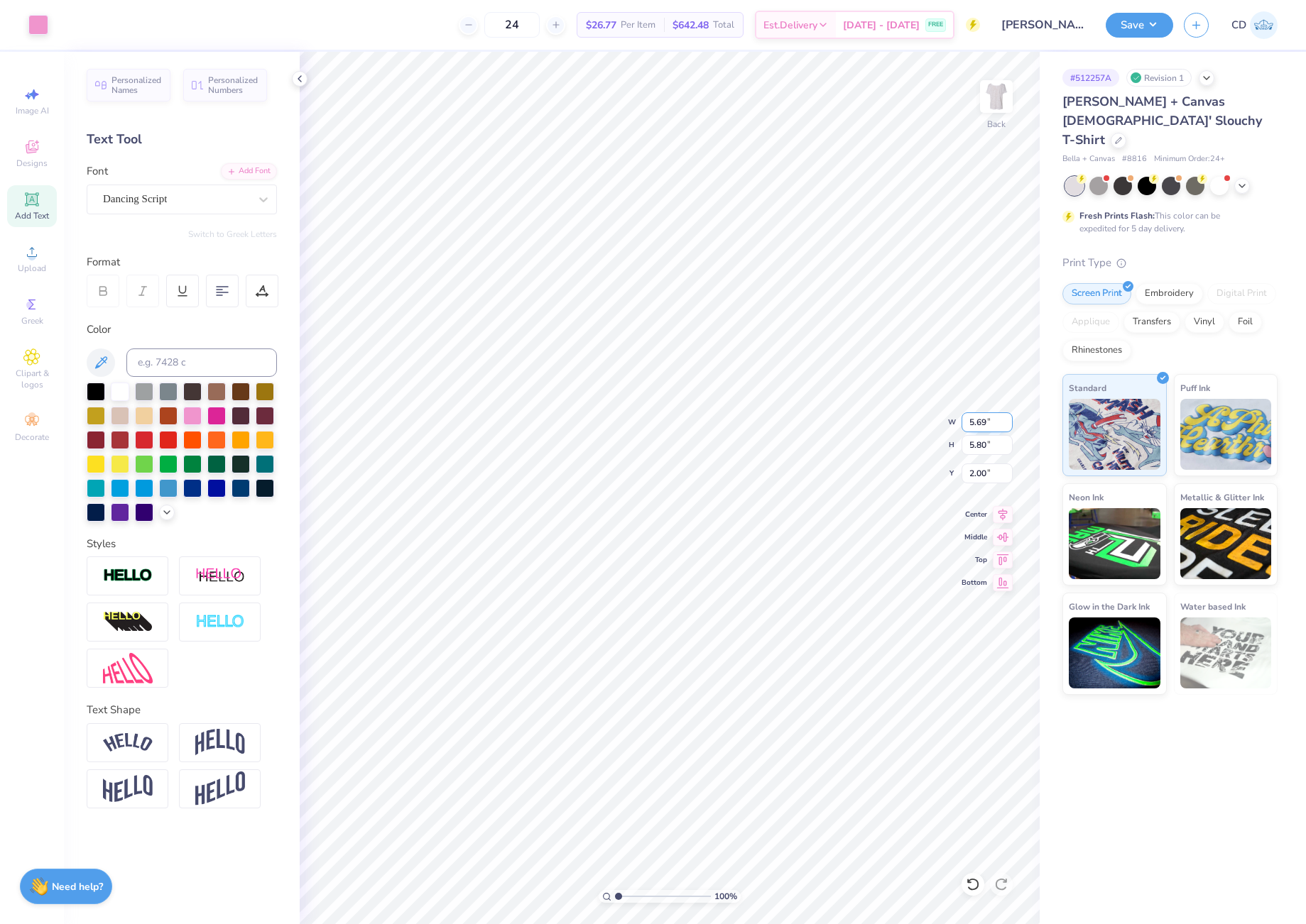
drag, startPoint x: 966, startPoint y: 423, endPoint x: 988, endPoint y: 427, distance: 22.4
click at [988, 427] on input "5.69" at bounding box center [987, 422] width 51 height 20
type input "7.00"
type input "7.13"
type input "1.33"
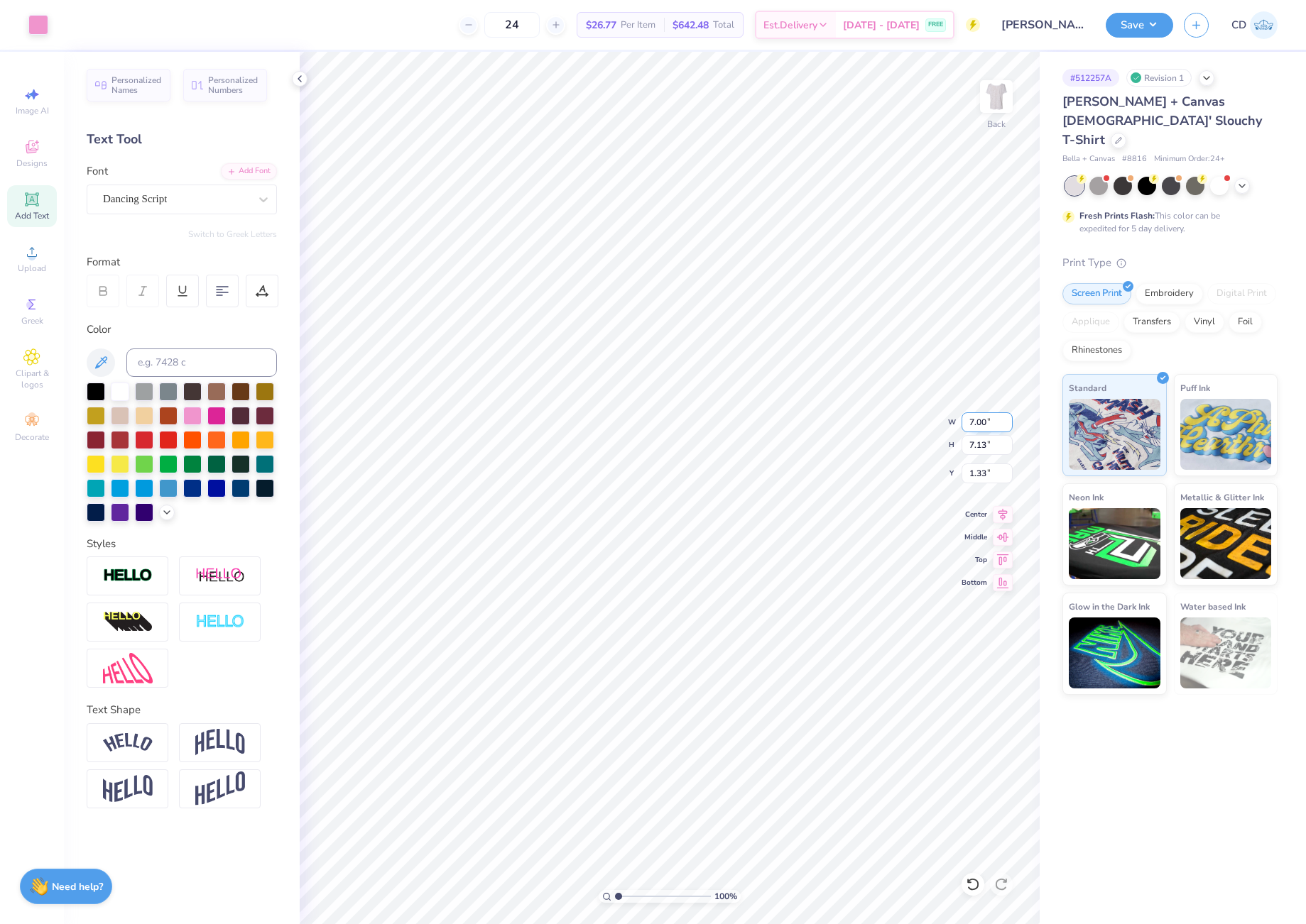
click at [994, 421] on input "7.00" at bounding box center [987, 422] width 51 height 20
type input "6.00"
type input "6.11"
drag, startPoint x: 967, startPoint y: 467, endPoint x: 991, endPoint y: 473, distance: 24.7
click at [991, 473] on input "1.87" at bounding box center [987, 474] width 51 height 20
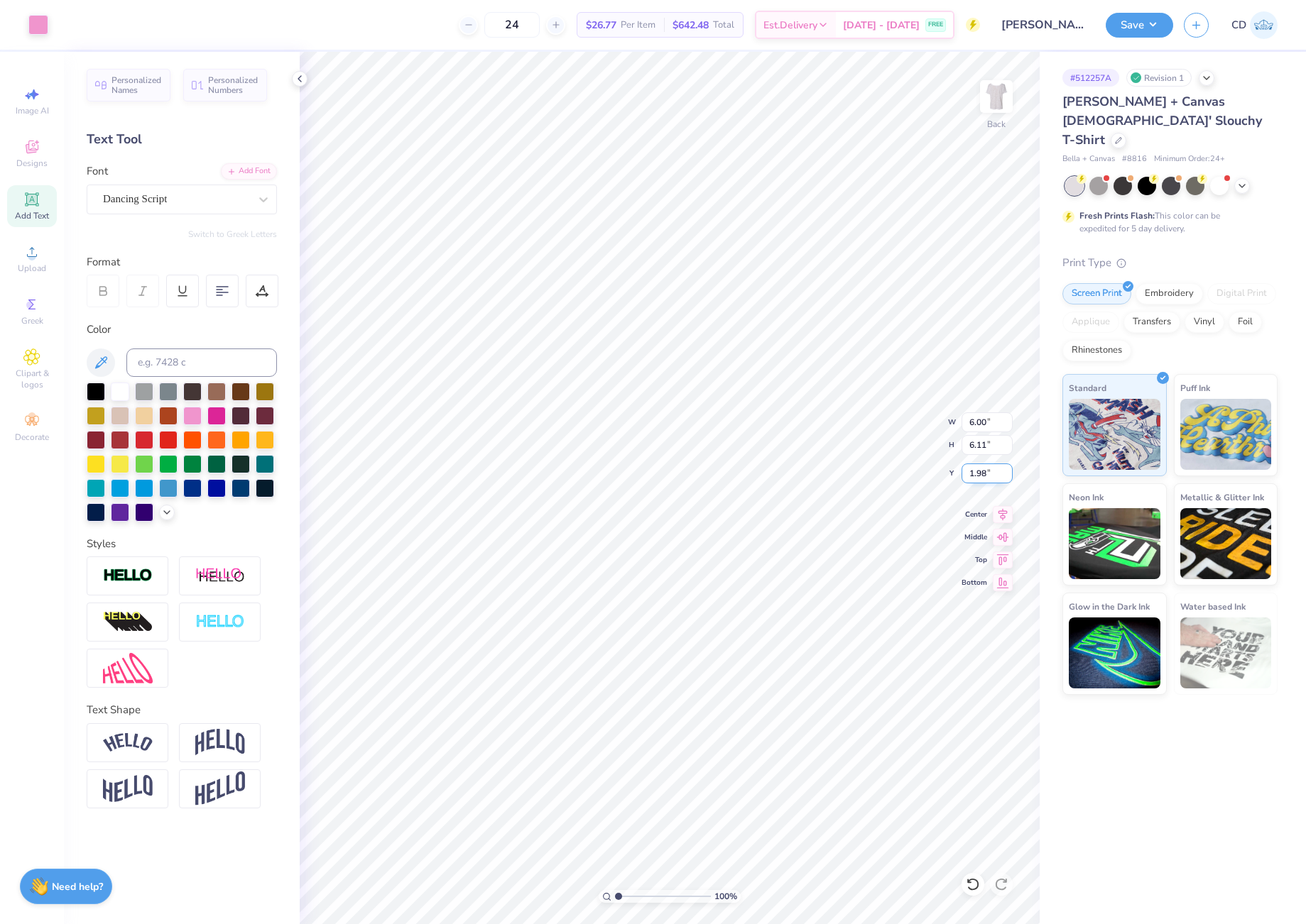
drag, startPoint x: 968, startPoint y: 474, endPoint x: 987, endPoint y: 472, distance: 19.1
click at [987, 472] on input "1.98" at bounding box center [987, 474] width 51 height 20
type input "2.00"
click at [1141, 22] on button "Save" at bounding box center [1139, 22] width 67 height 25
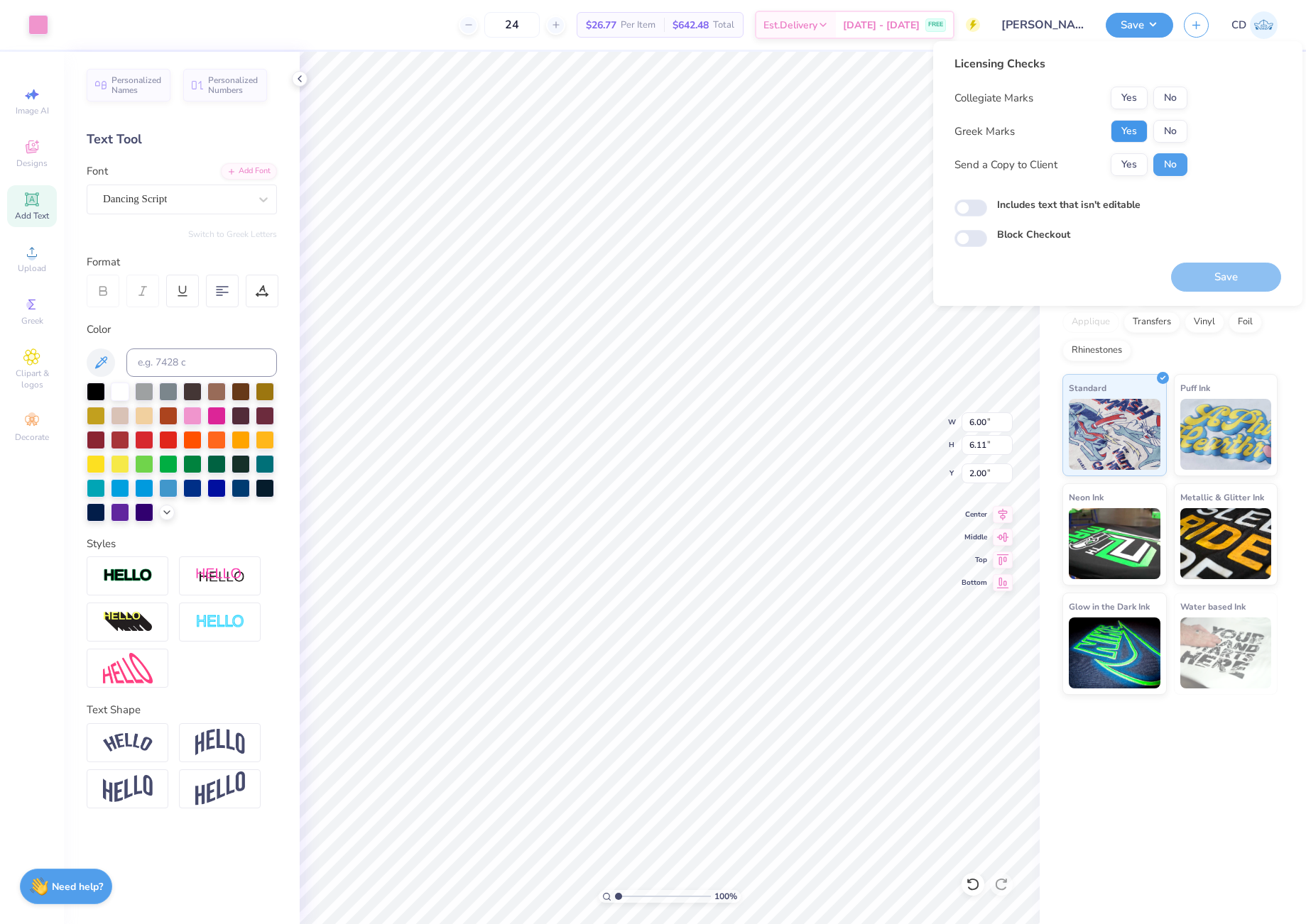
click at [1132, 130] on button "Yes" at bounding box center [1128, 131] width 37 height 22
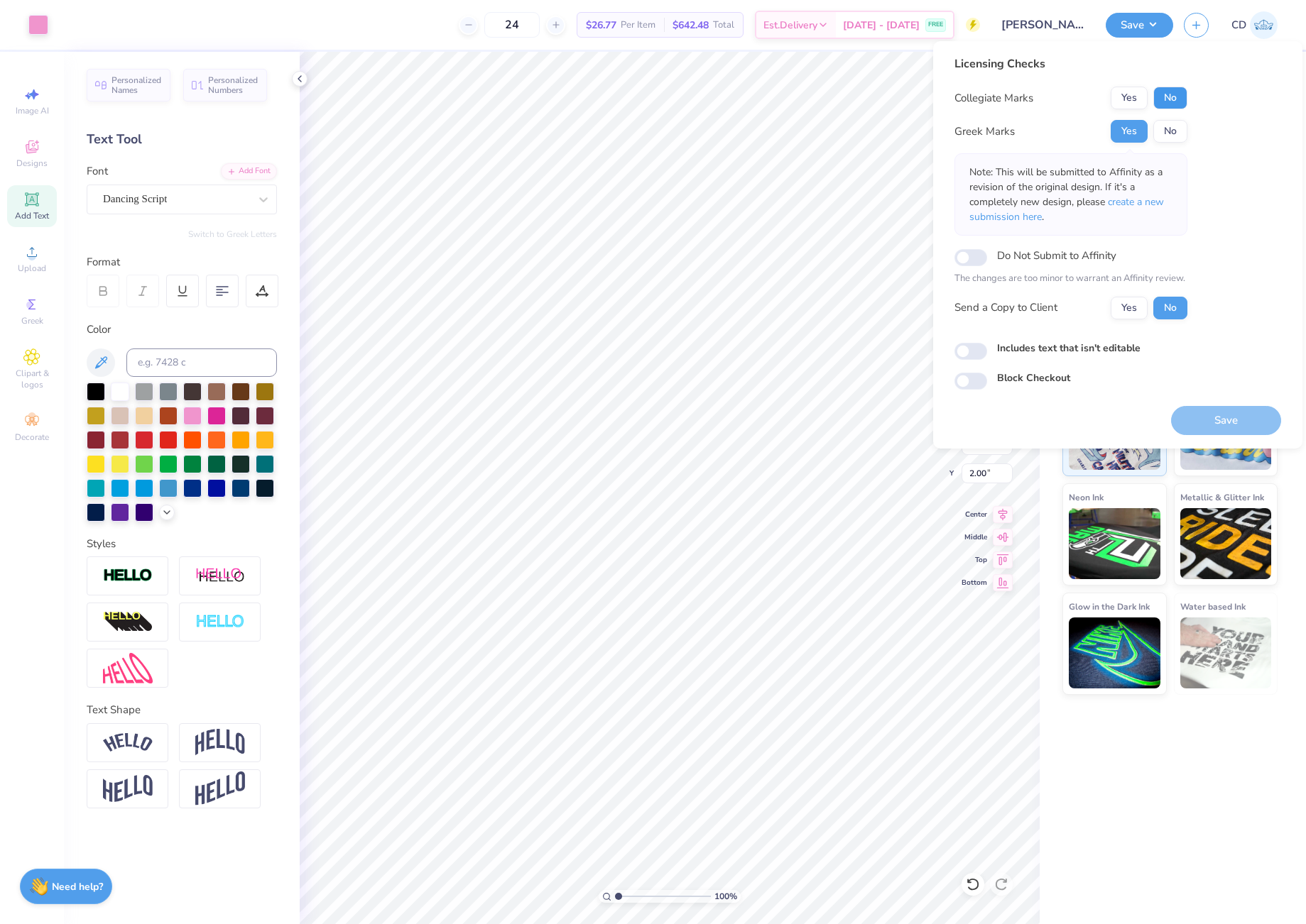
click at [1165, 93] on button "No" at bounding box center [1170, 98] width 34 height 22
click at [1227, 419] on button "Save" at bounding box center [1225, 421] width 110 height 29
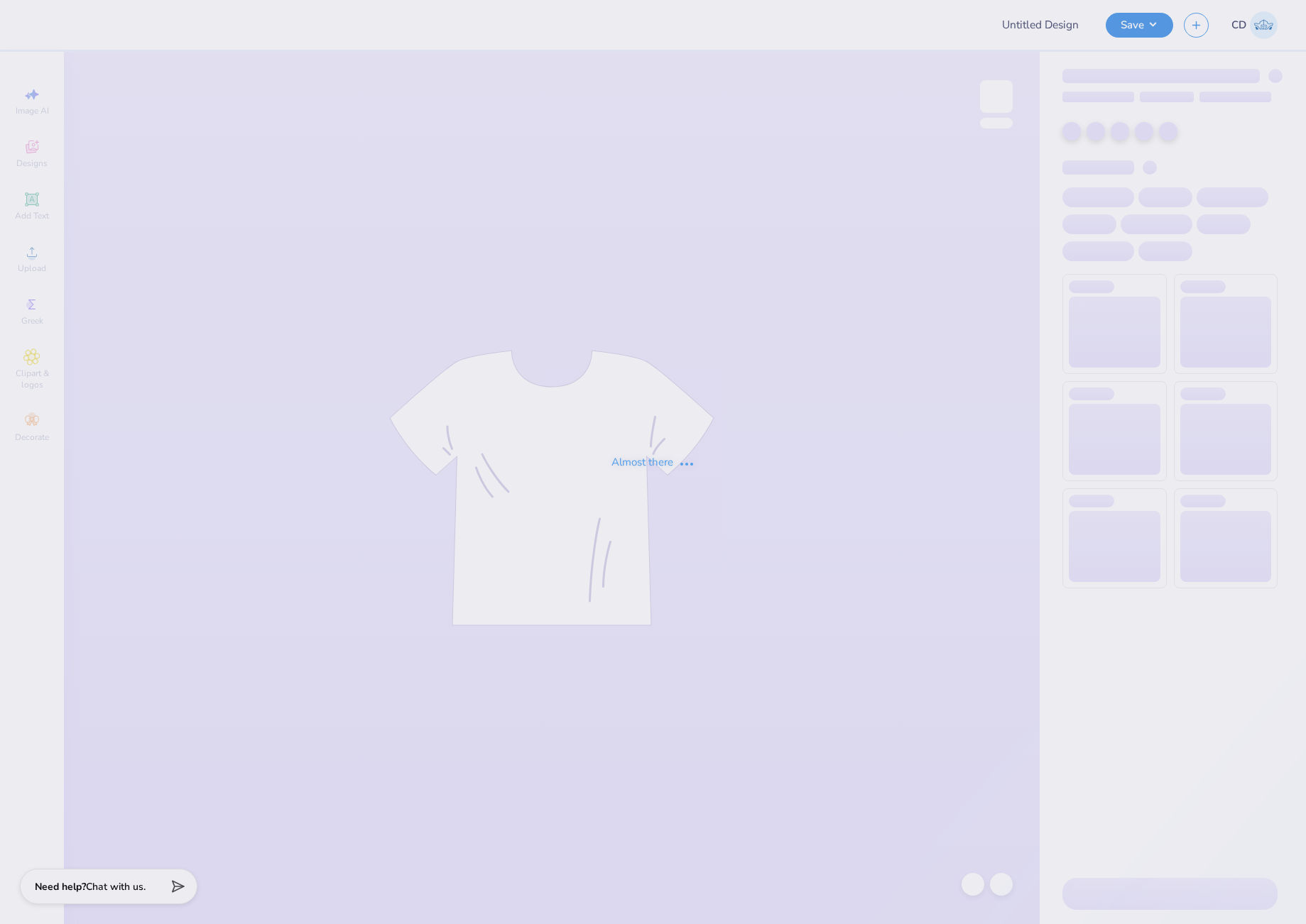
type input "SigEp Beach Weekend '25"
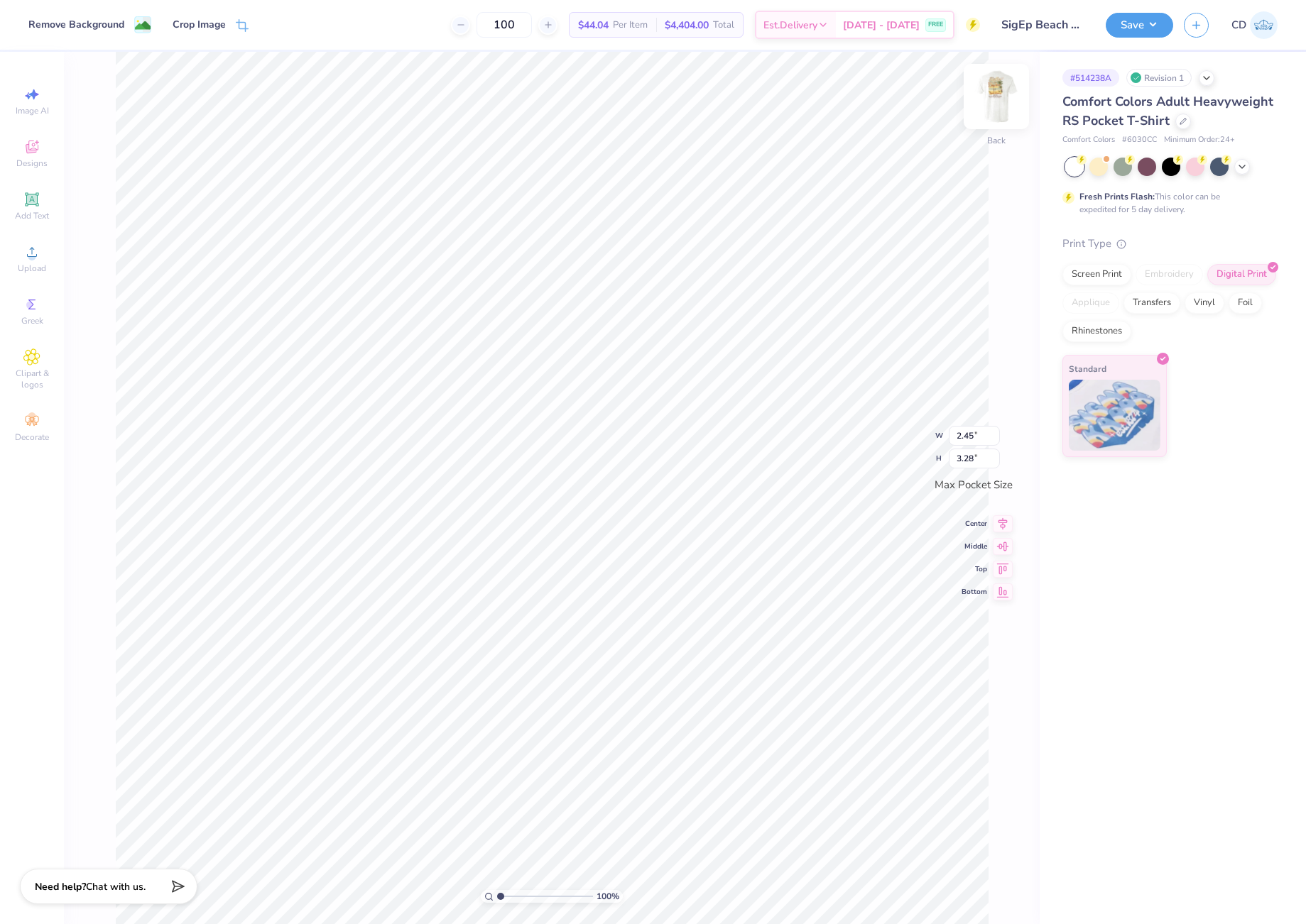
click at [994, 93] on img at bounding box center [996, 96] width 57 height 57
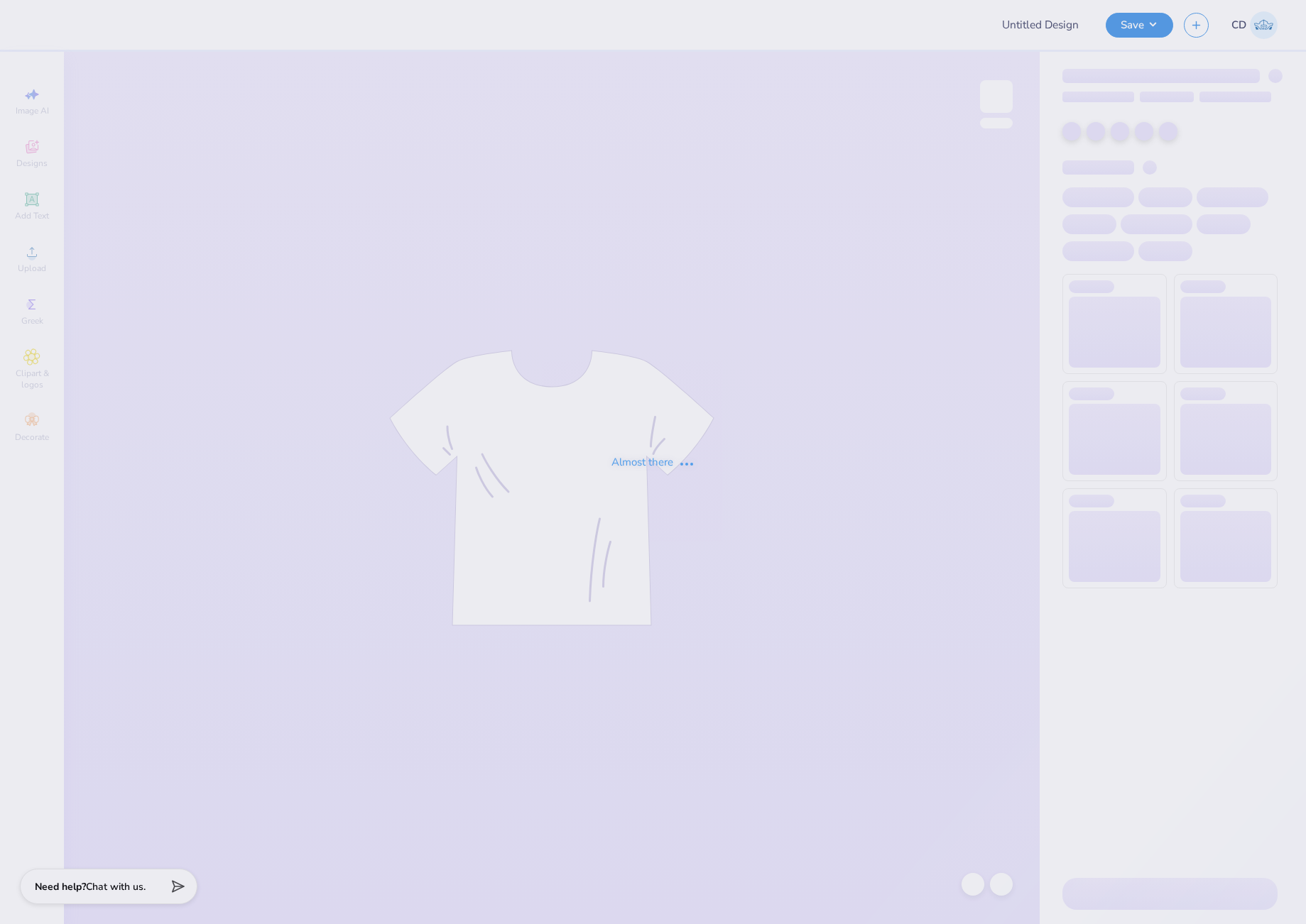
type input "[PERSON_NAME] : [US_STATE] A&M University"
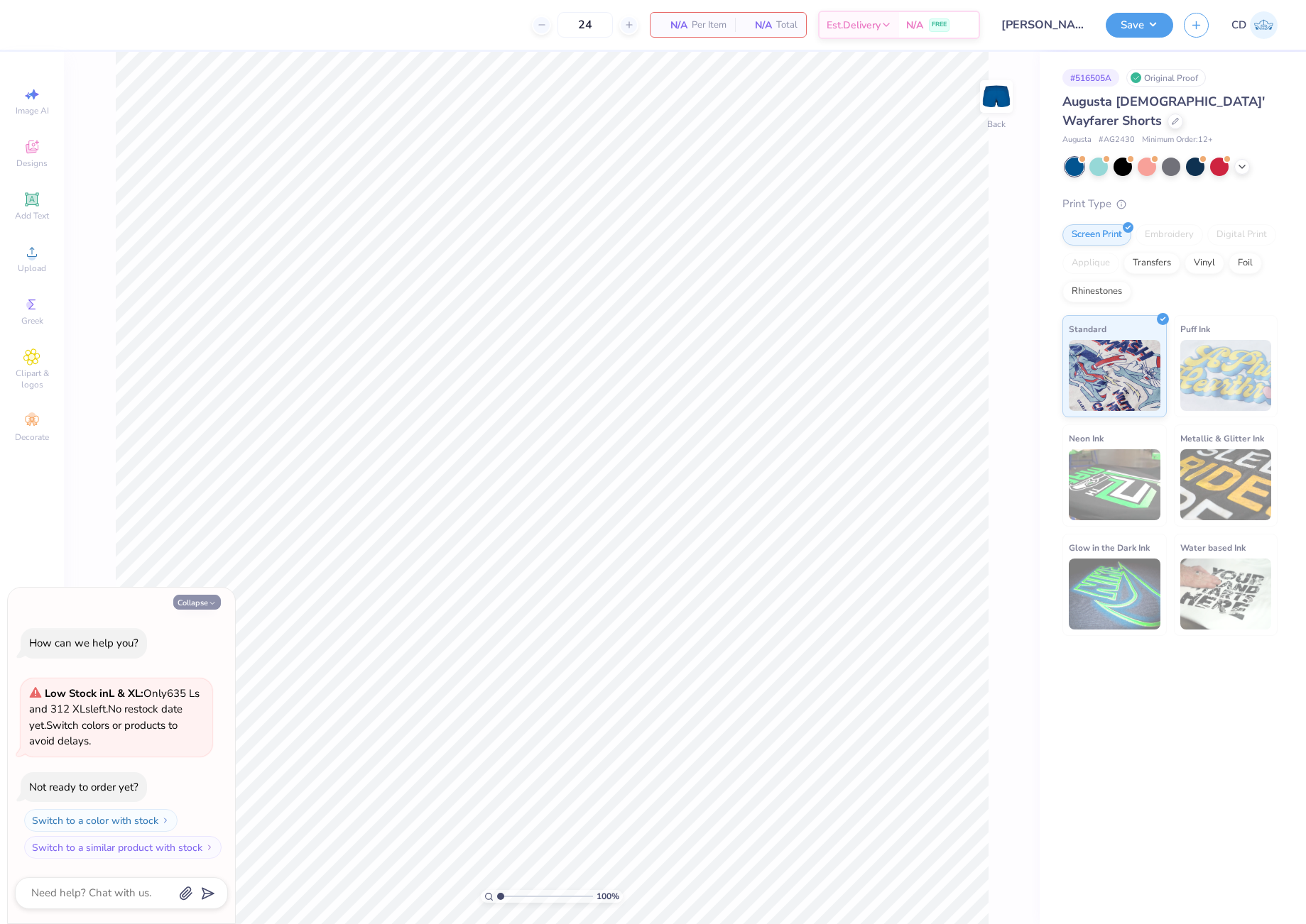
click at [204, 606] on button "Collapse" at bounding box center [197, 602] width 48 height 15
type textarea "x"
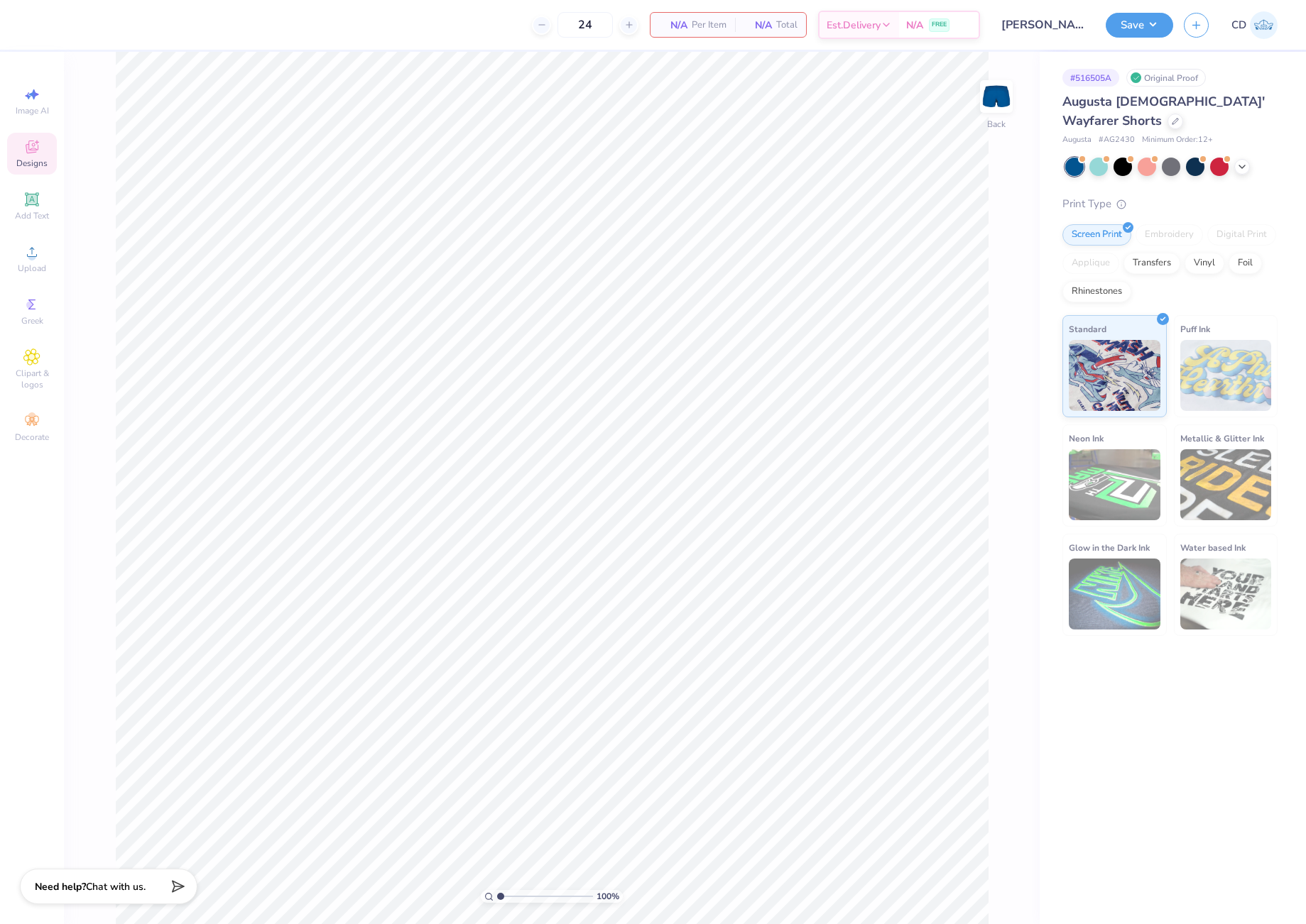
click at [38, 161] on span "Designs" at bounding box center [32, 163] width 31 height 11
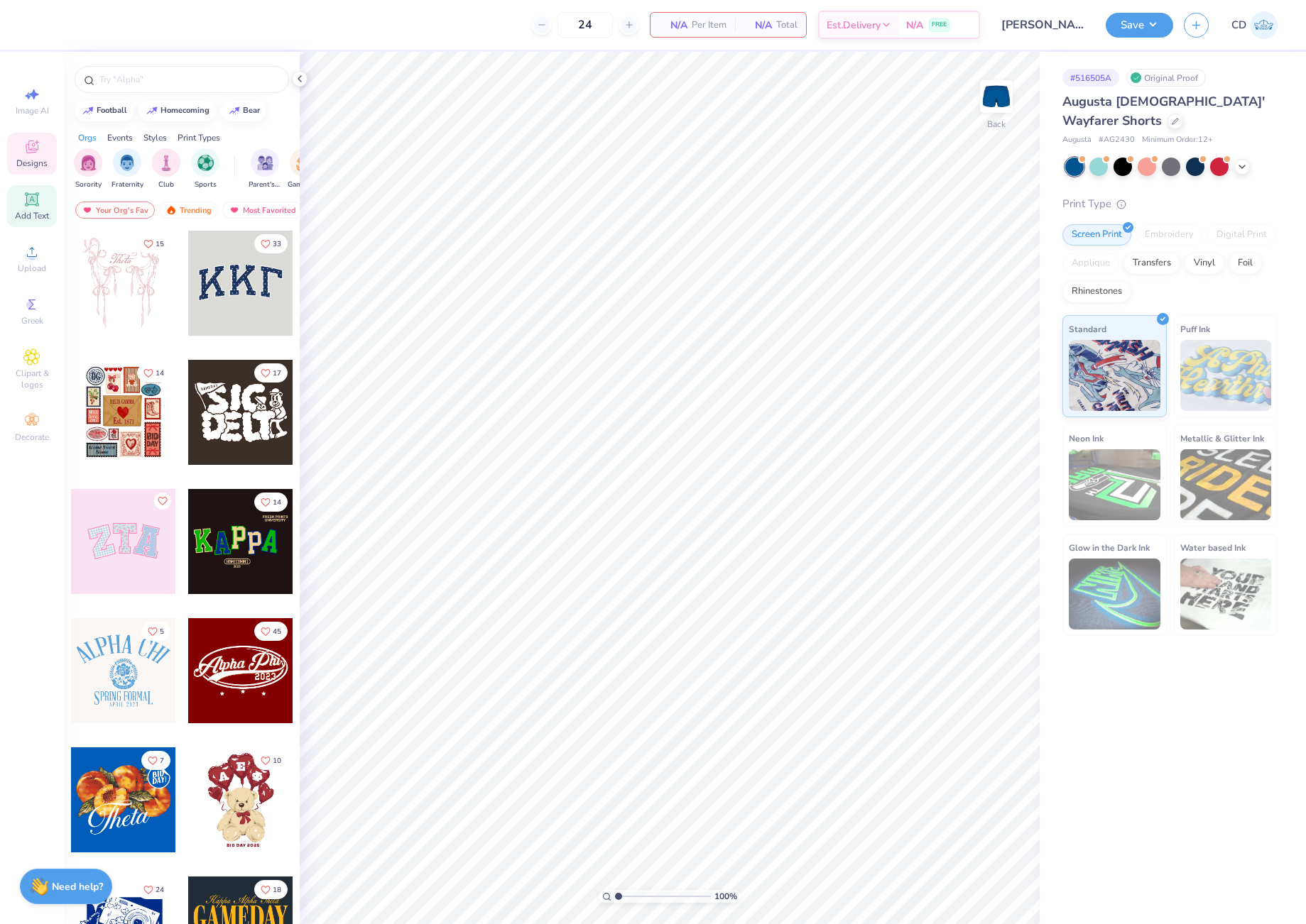
click at [34, 202] on icon at bounding box center [31, 199] width 10 height 10
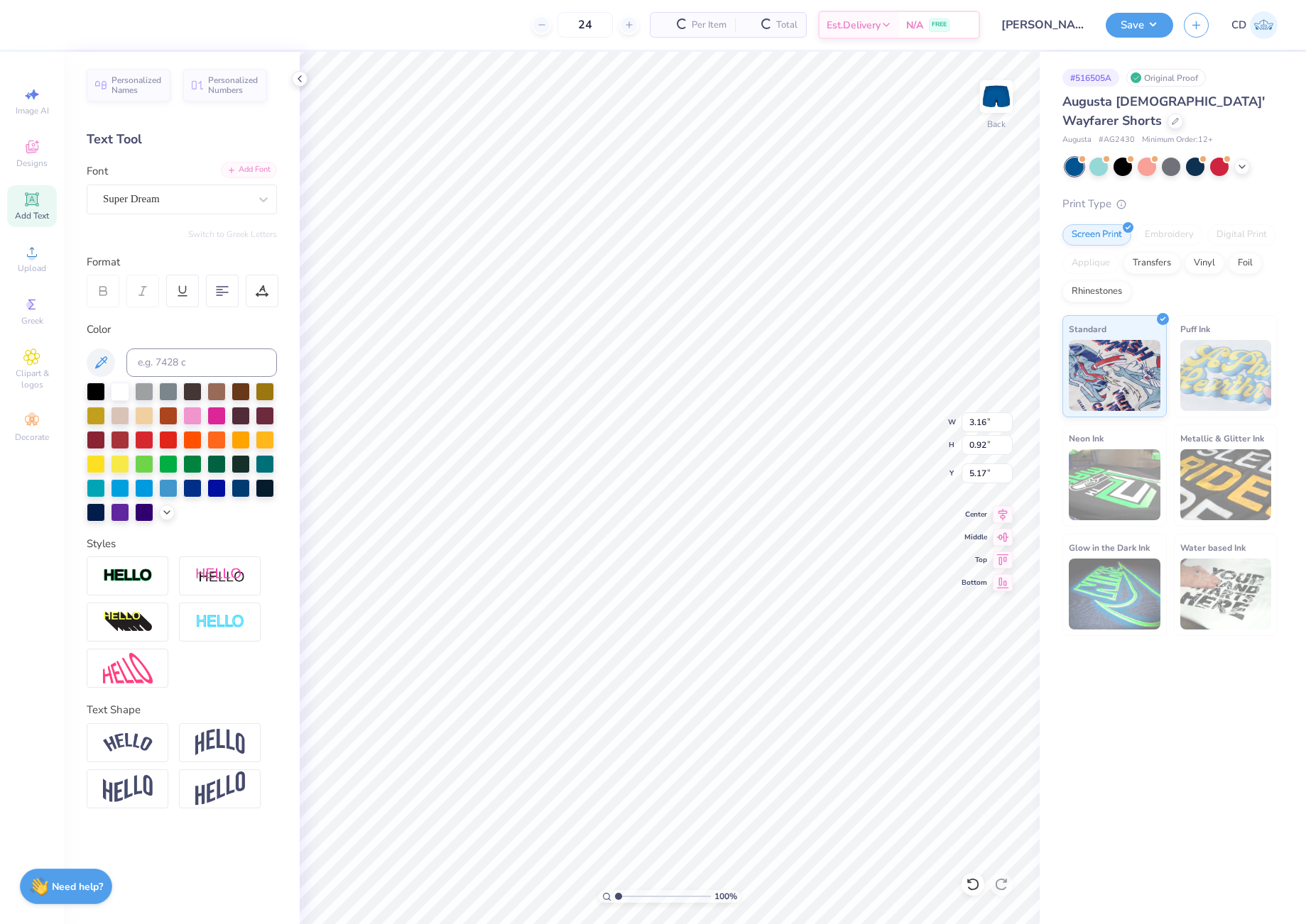
click at [244, 168] on div "Add Font" at bounding box center [249, 170] width 56 height 16
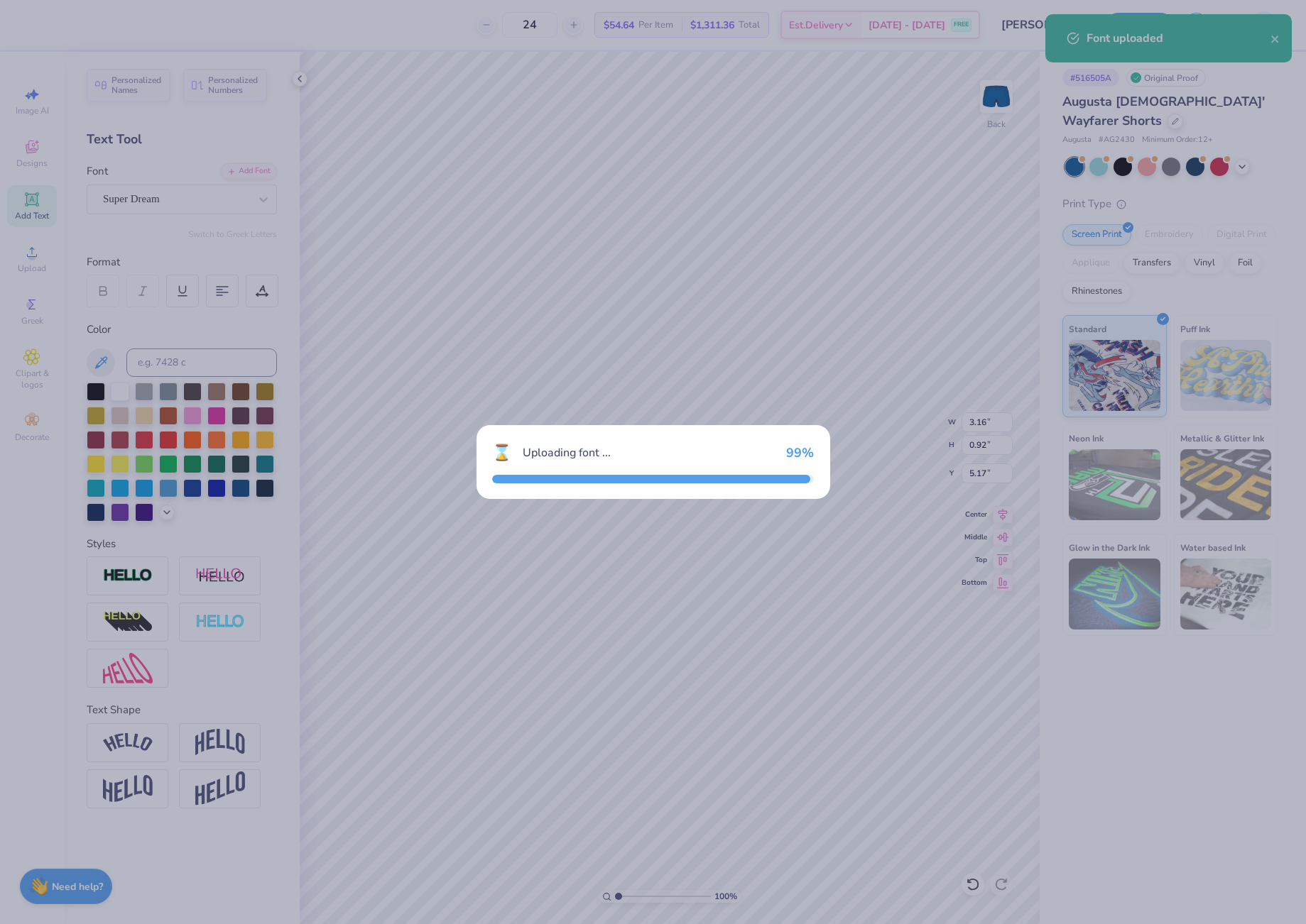
type input "3.72"
type input "1.01"
type input "5.12"
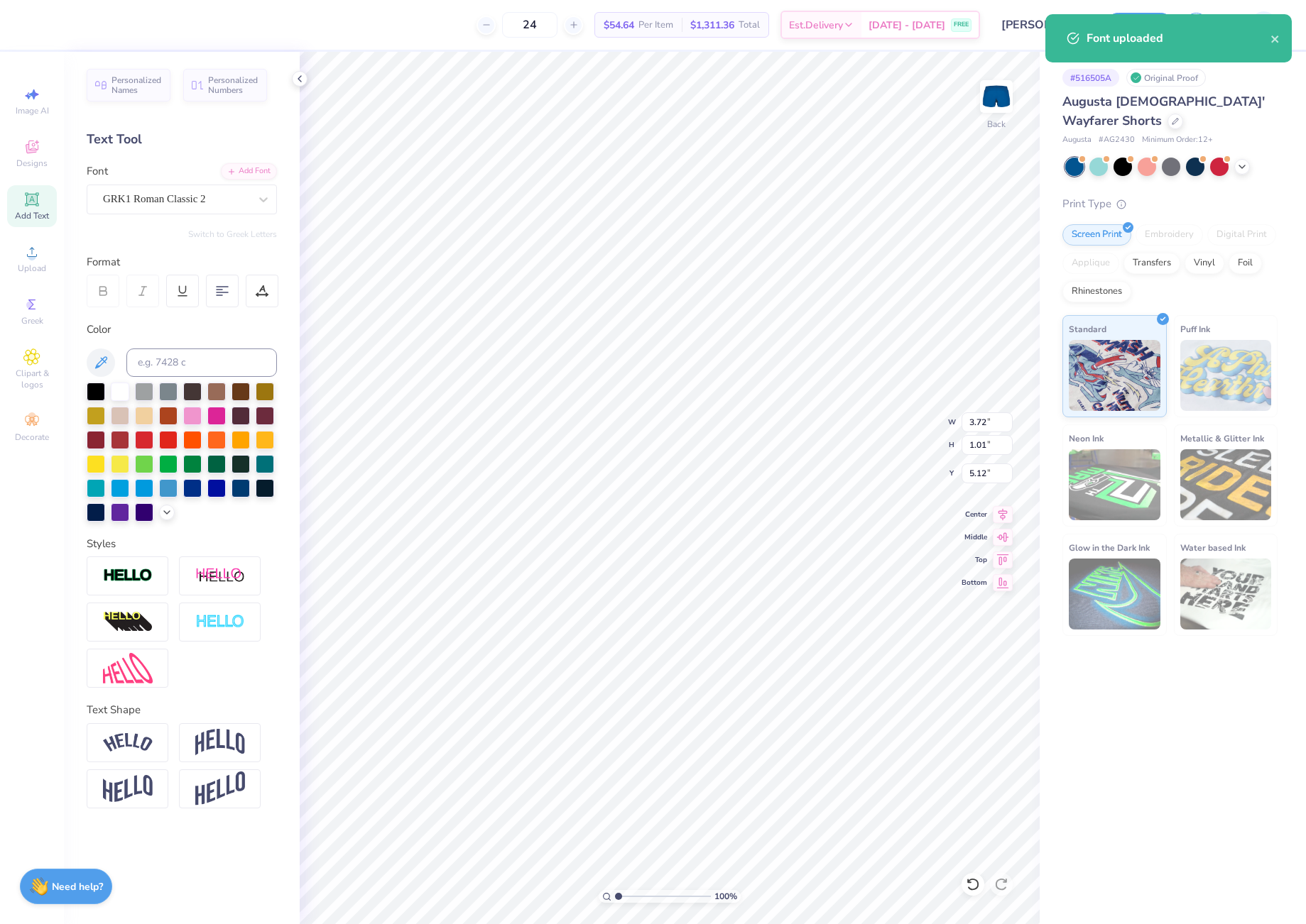
scroll to position [12, 2]
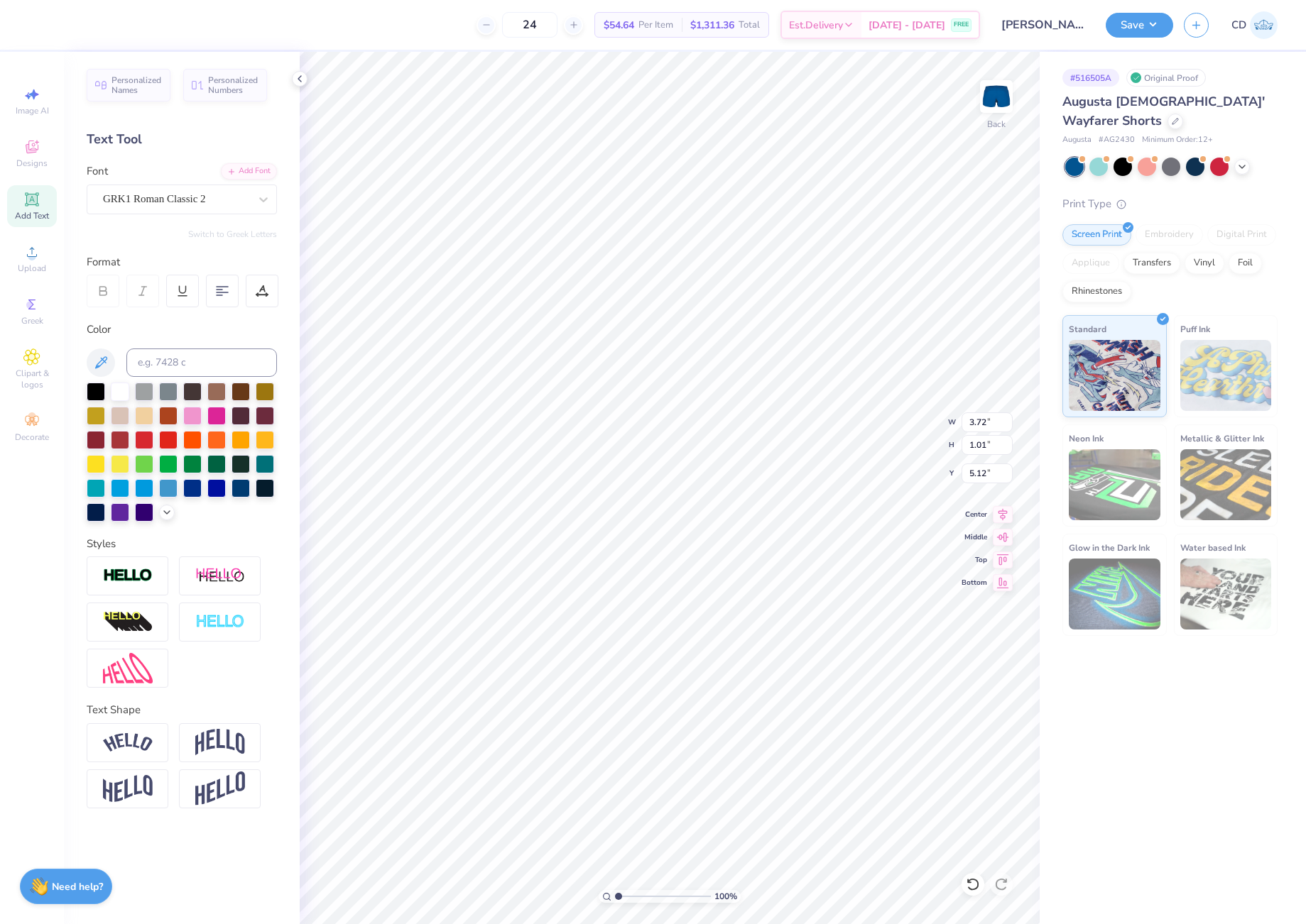
type textarea "DG"
type input "8.37"
drag, startPoint x: 968, startPoint y: 415, endPoint x: 992, endPoint y: 421, distance: 24.7
click at [992, 421] on input "1.77" at bounding box center [987, 422] width 51 height 20
type input "3.00"
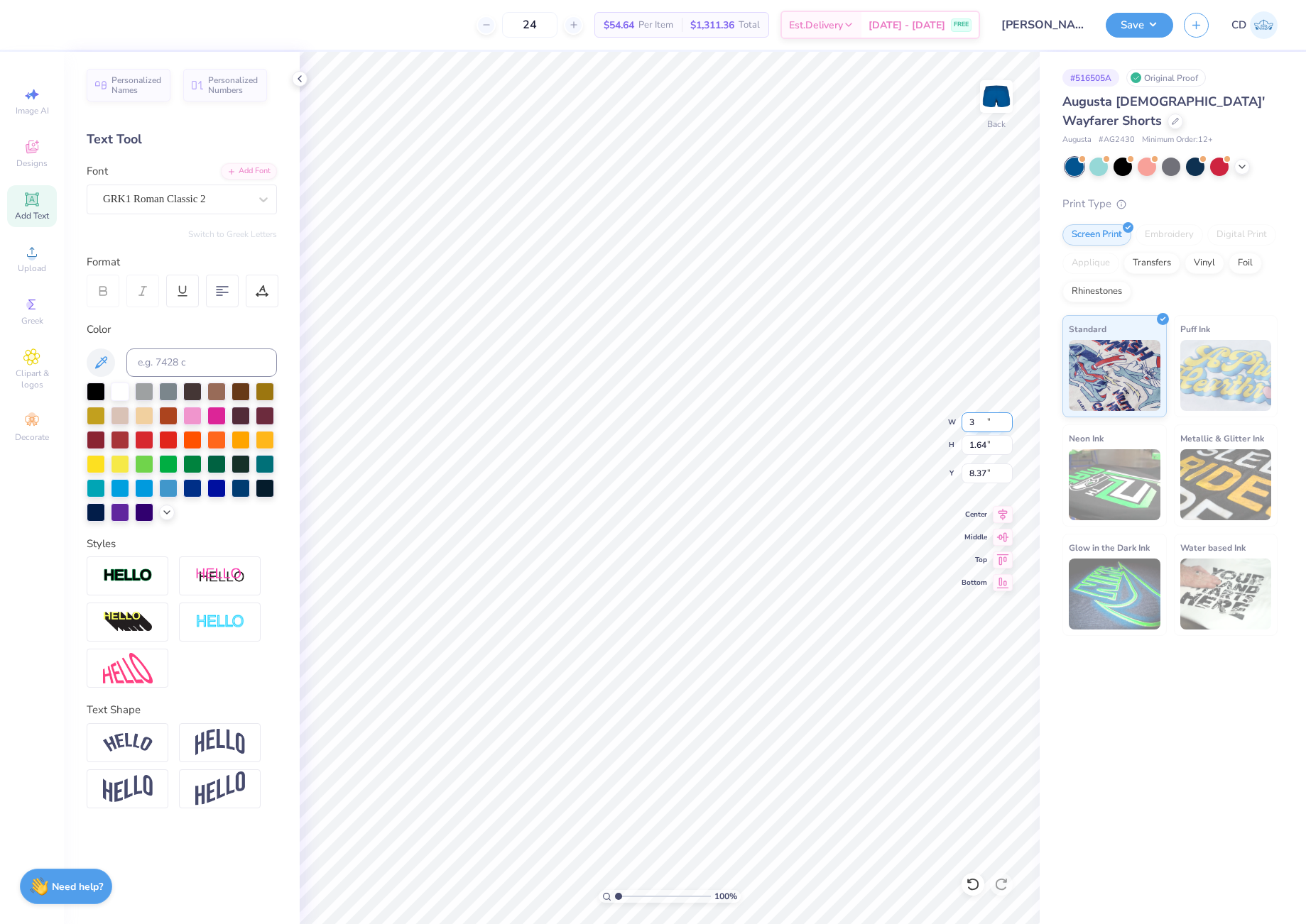
type input "1.64"
type input "8.04"
drag, startPoint x: 619, startPoint y: 896, endPoint x: 593, endPoint y: 896, distance: 26.0
click at [615, 896] on input "range" at bounding box center [663, 896] width 96 height 13
click at [303, 78] on icon at bounding box center [299, 78] width 11 height 11
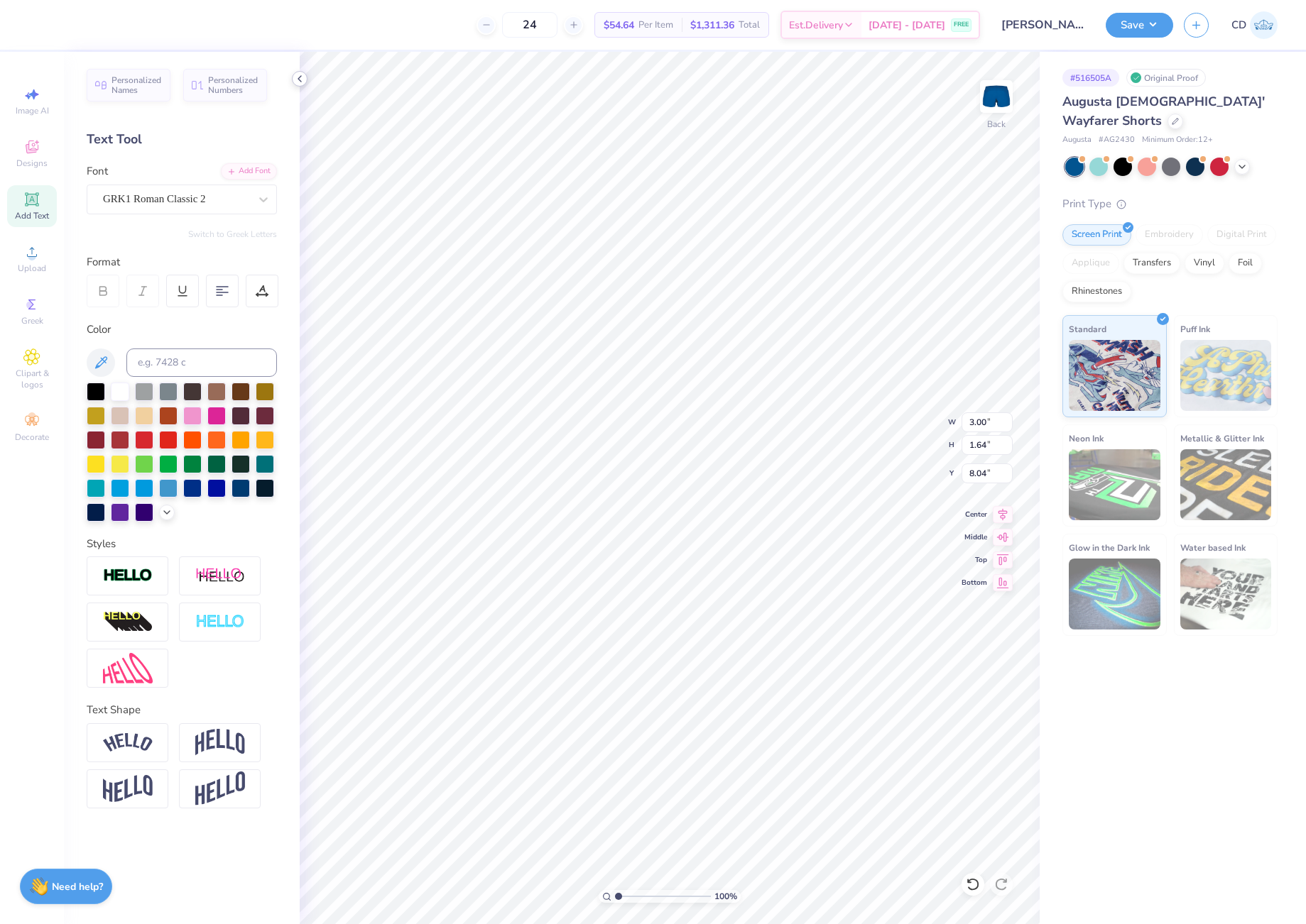
type input "8.13"
drag, startPoint x: 616, startPoint y: 896, endPoint x: 595, endPoint y: 893, distance: 21.2
click at [615, 893] on input "range" at bounding box center [663, 896] width 96 height 13
click at [300, 78] on icon at bounding box center [299, 78] width 11 height 11
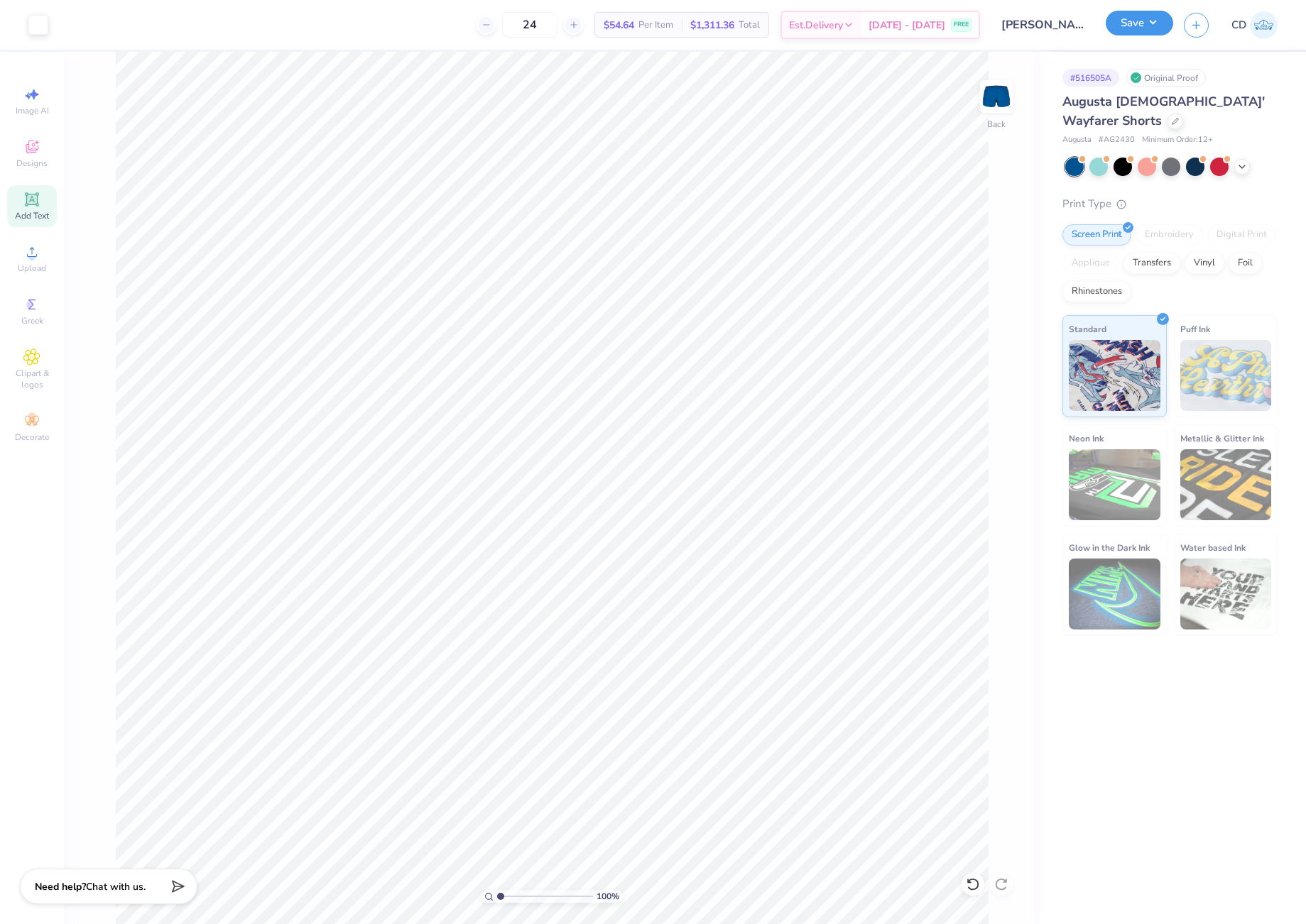
click at [1143, 31] on button "Save" at bounding box center [1139, 22] width 67 height 25
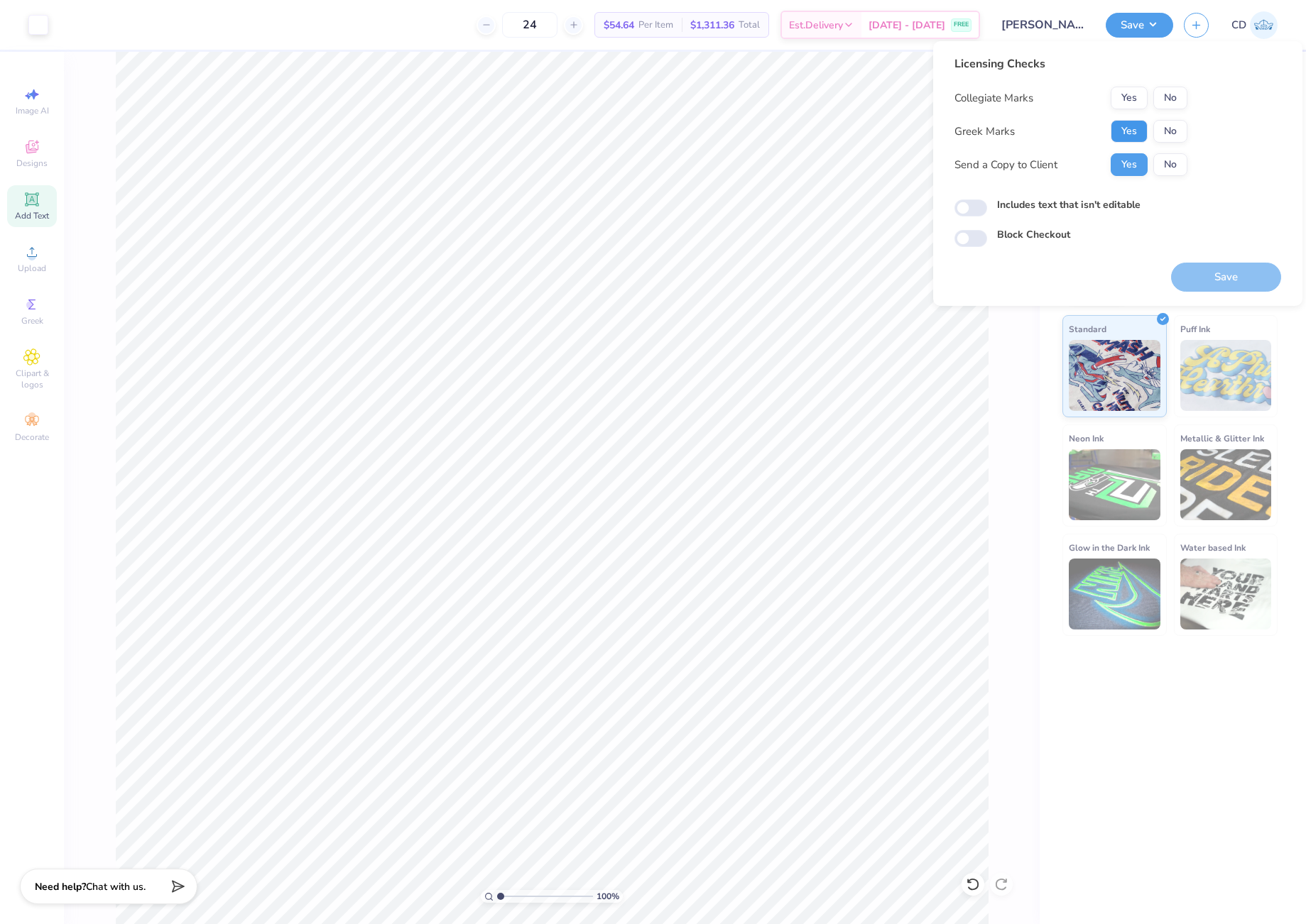
click at [1138, 132] on button "Yes" at bounding box center [1128, 131] width 37 height 22
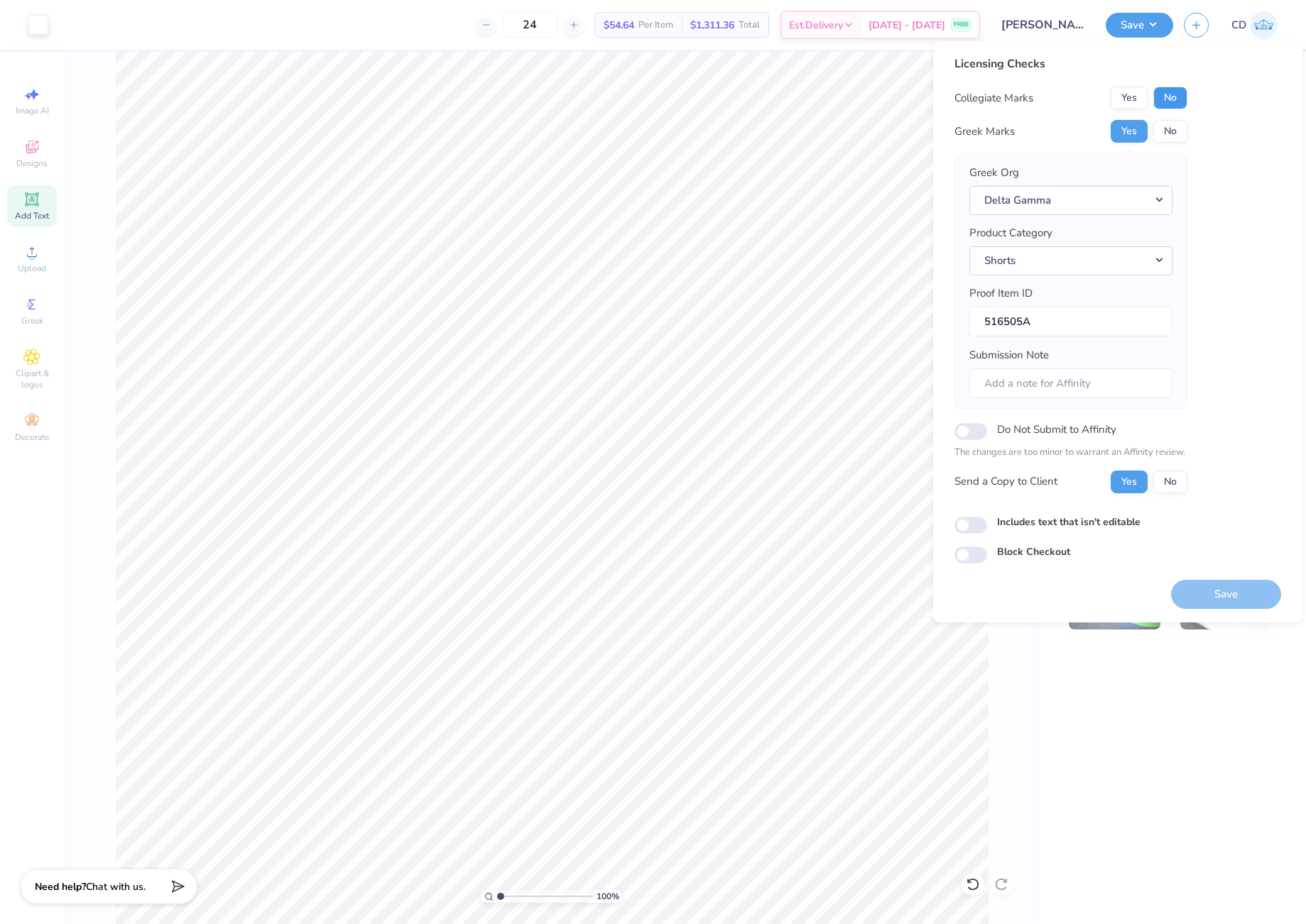
drag, startPoint x: 1167, startPoint y: 97, endPoint x: 1130, endPoint y: 263, distance: 170.1
click at [1168, 100] on button "No" at bounding box center [1170, 98] width 34 height 22
click at [1249, 591] on button "Save" at bounding box center [1225, 594] width 110 height 29
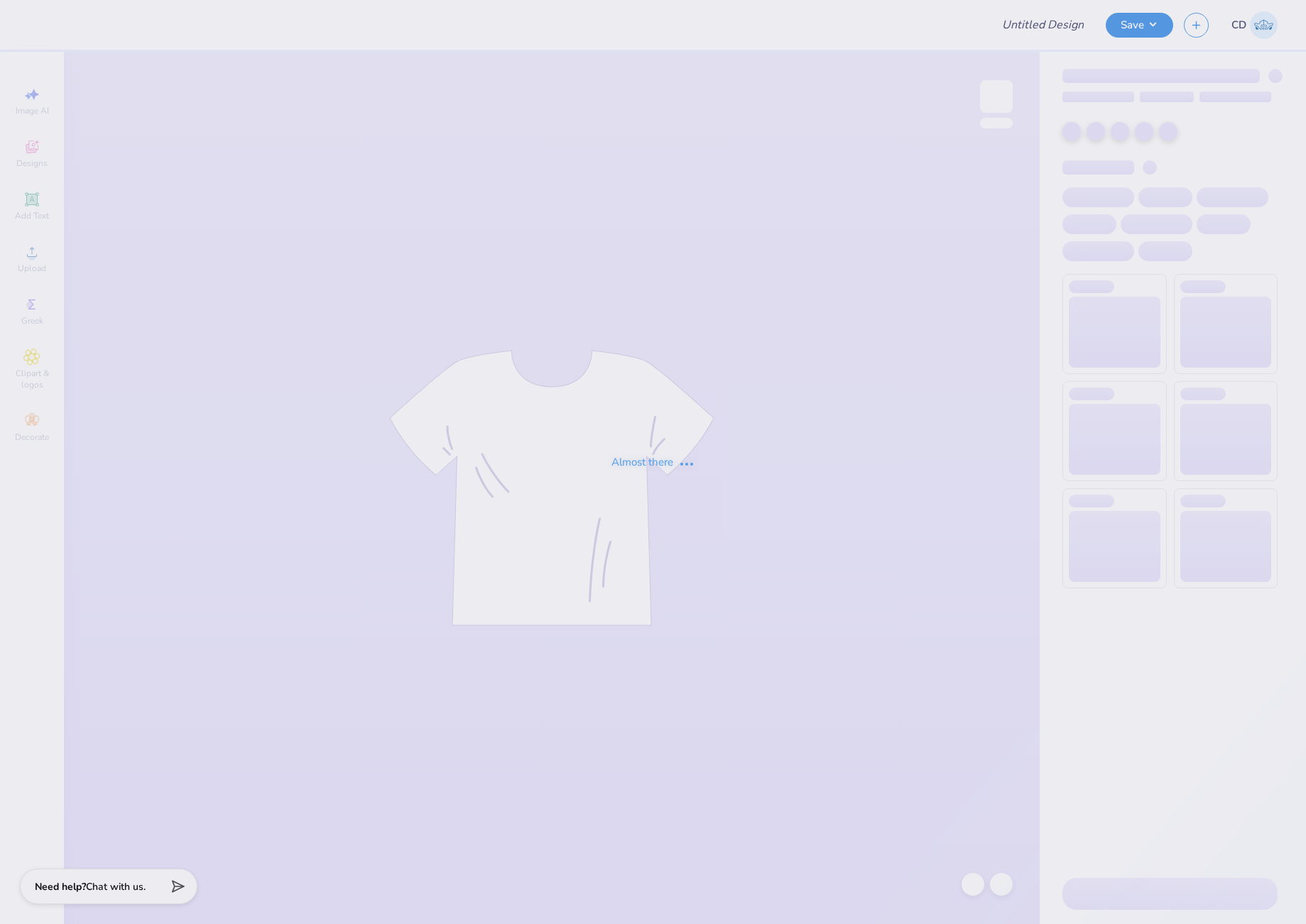
type input "[PERSON_NAME]"
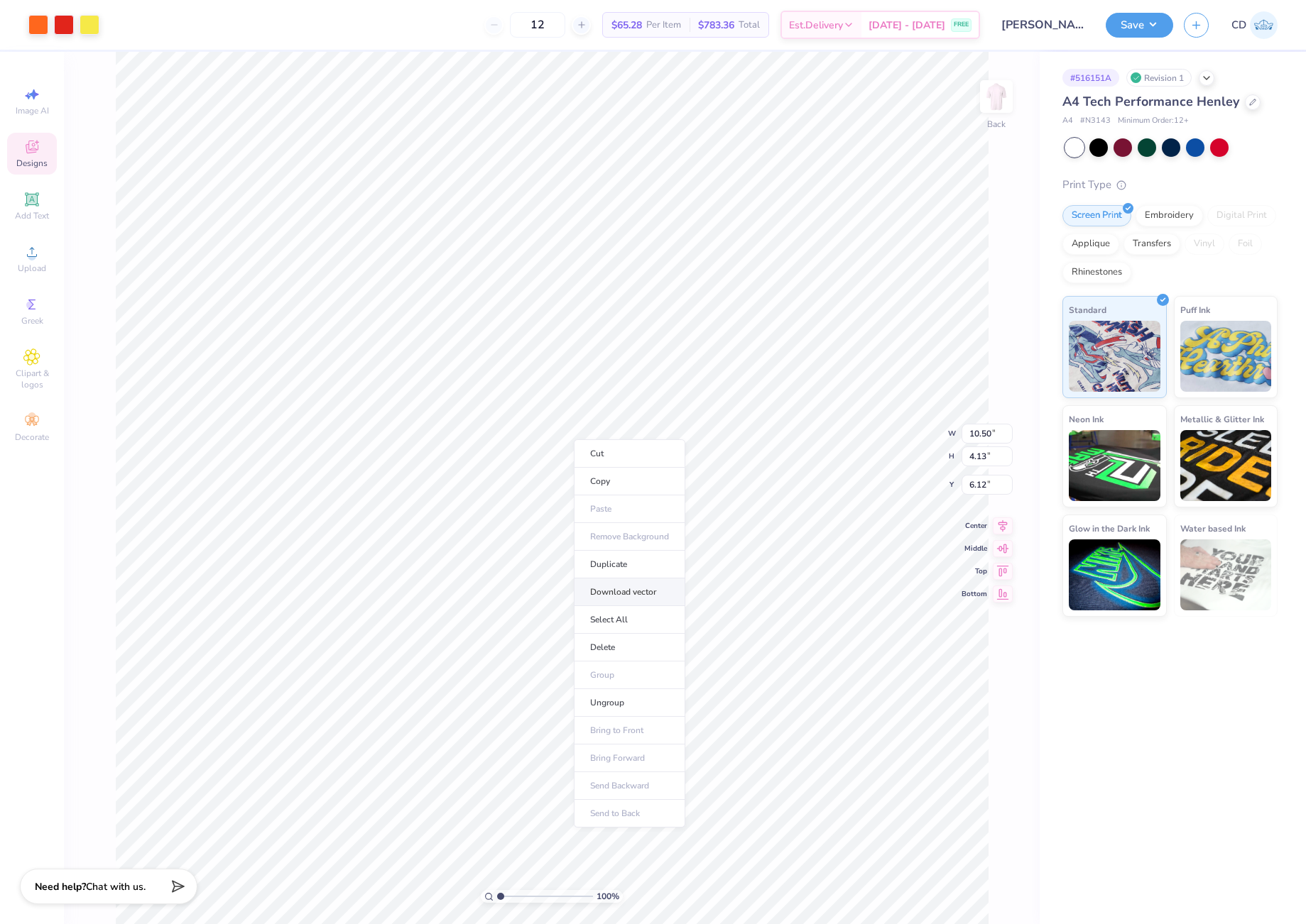
click at [635, 597] on li "Download vector" at bounding box center [629, 592] width 111 height 28
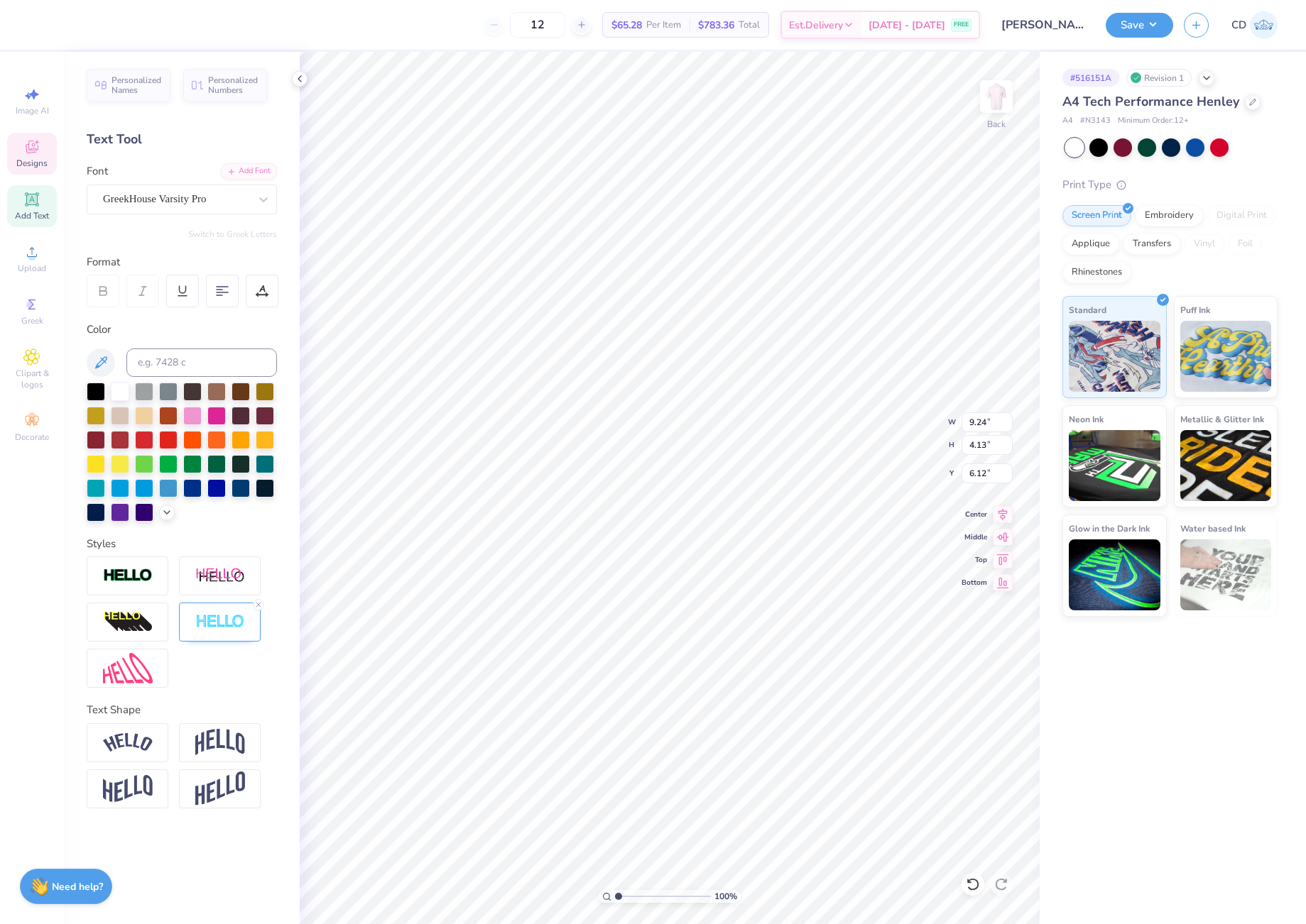
scroll to position [12, 1]
type textarea "DG"
type input "6.09"
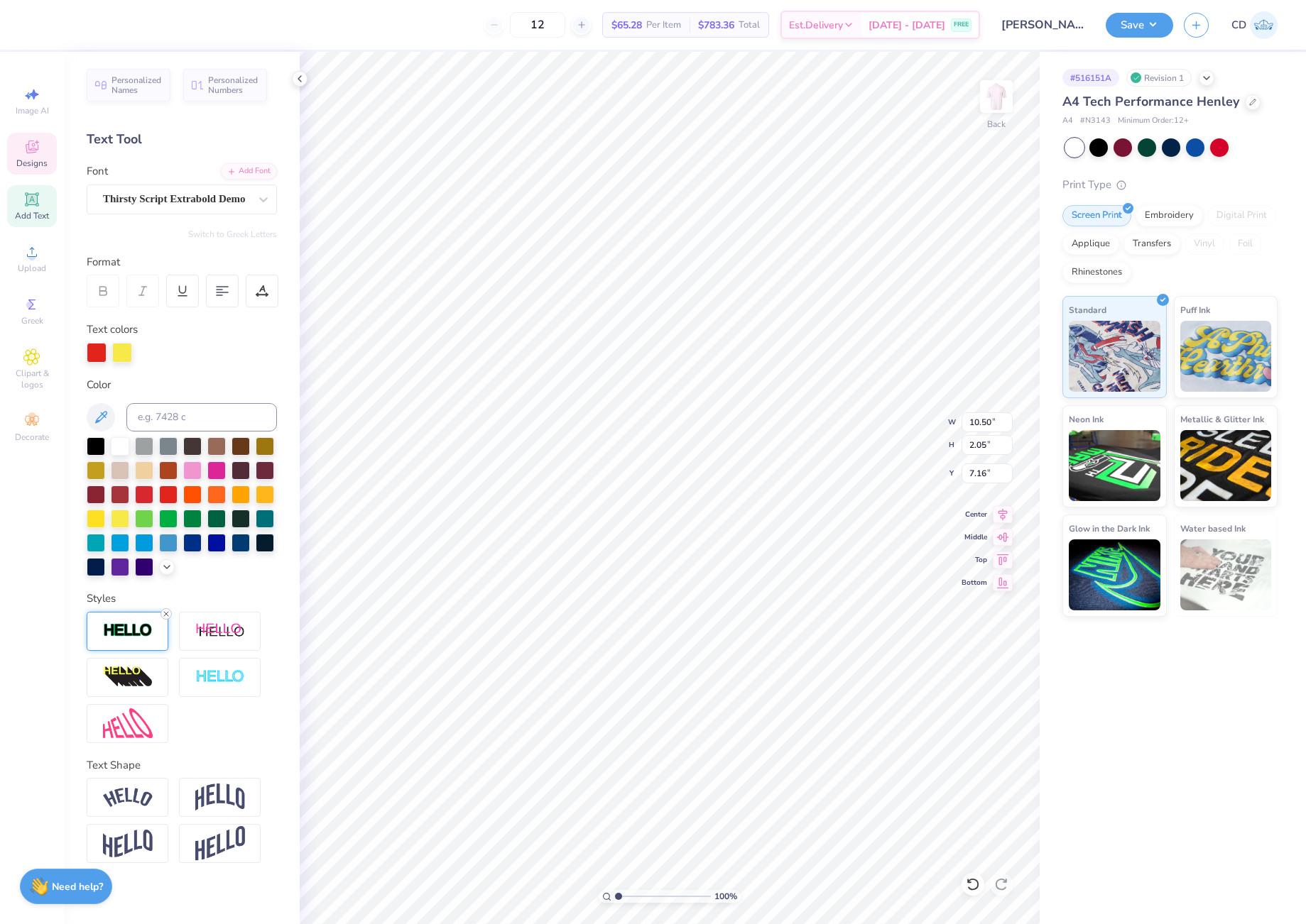
click at [165, 611] on icon at bounding box center [166, 613] width 8 height 8
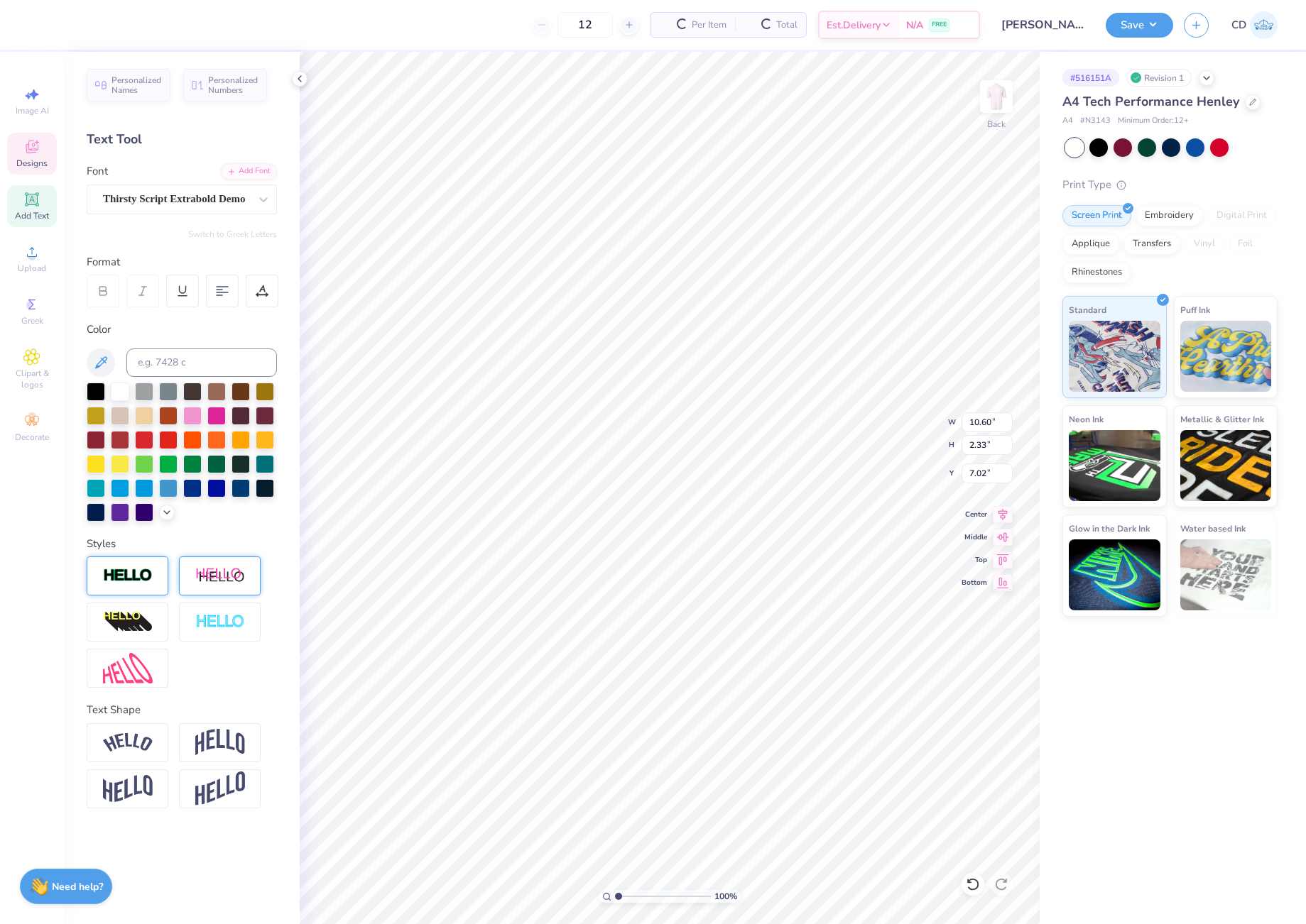
type input "10.60"
type input "2.33"
type input "7.02"
type textarea "Delta Gamma"
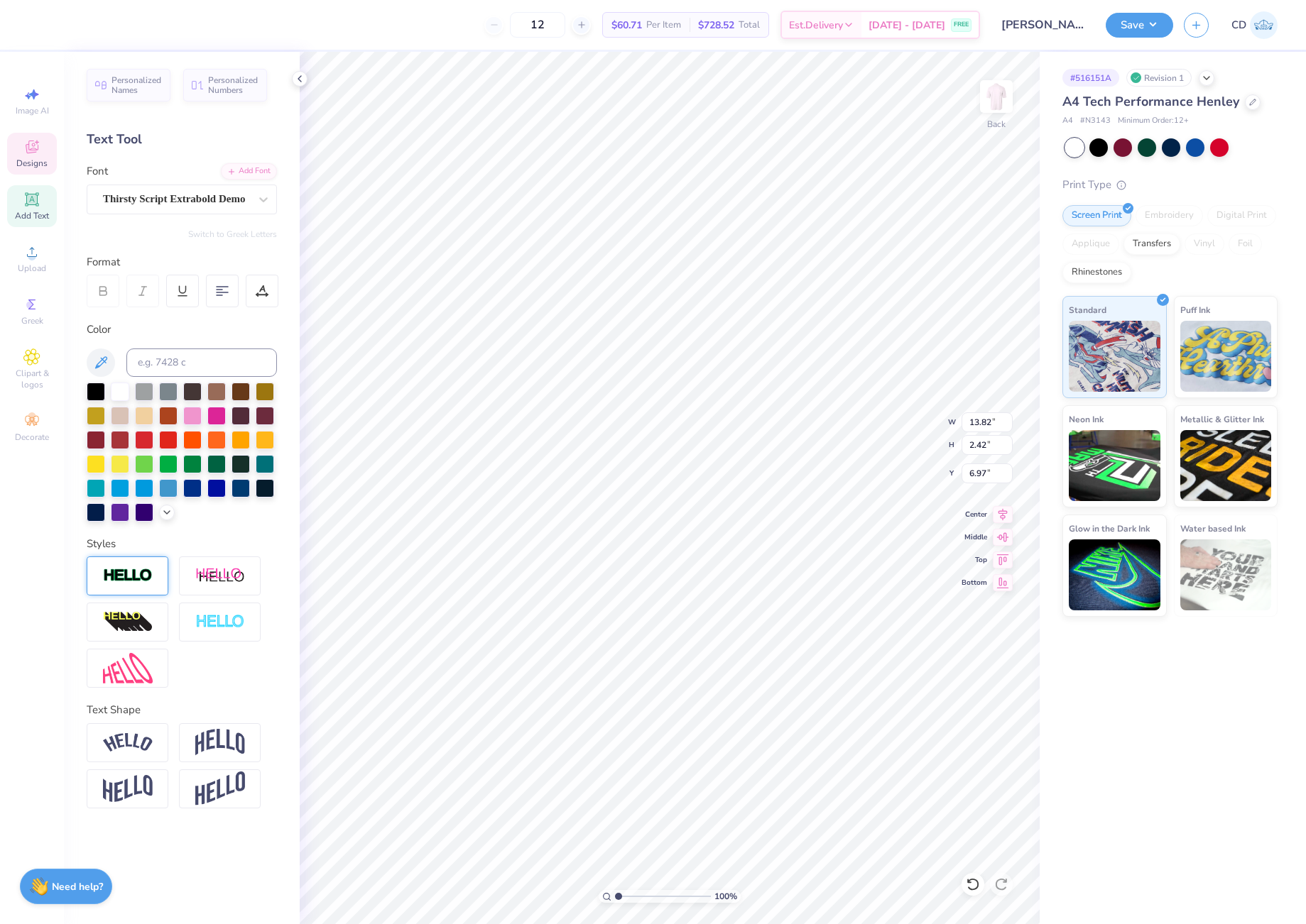
type input "10.95"
type input "1.92"
type input "7.56"
click at [1000, 515] on icon at bounding box center [1002, 512] width 20 height 17
click at [167, 492] on div at bounding box center [168, 487] width 19 height 19
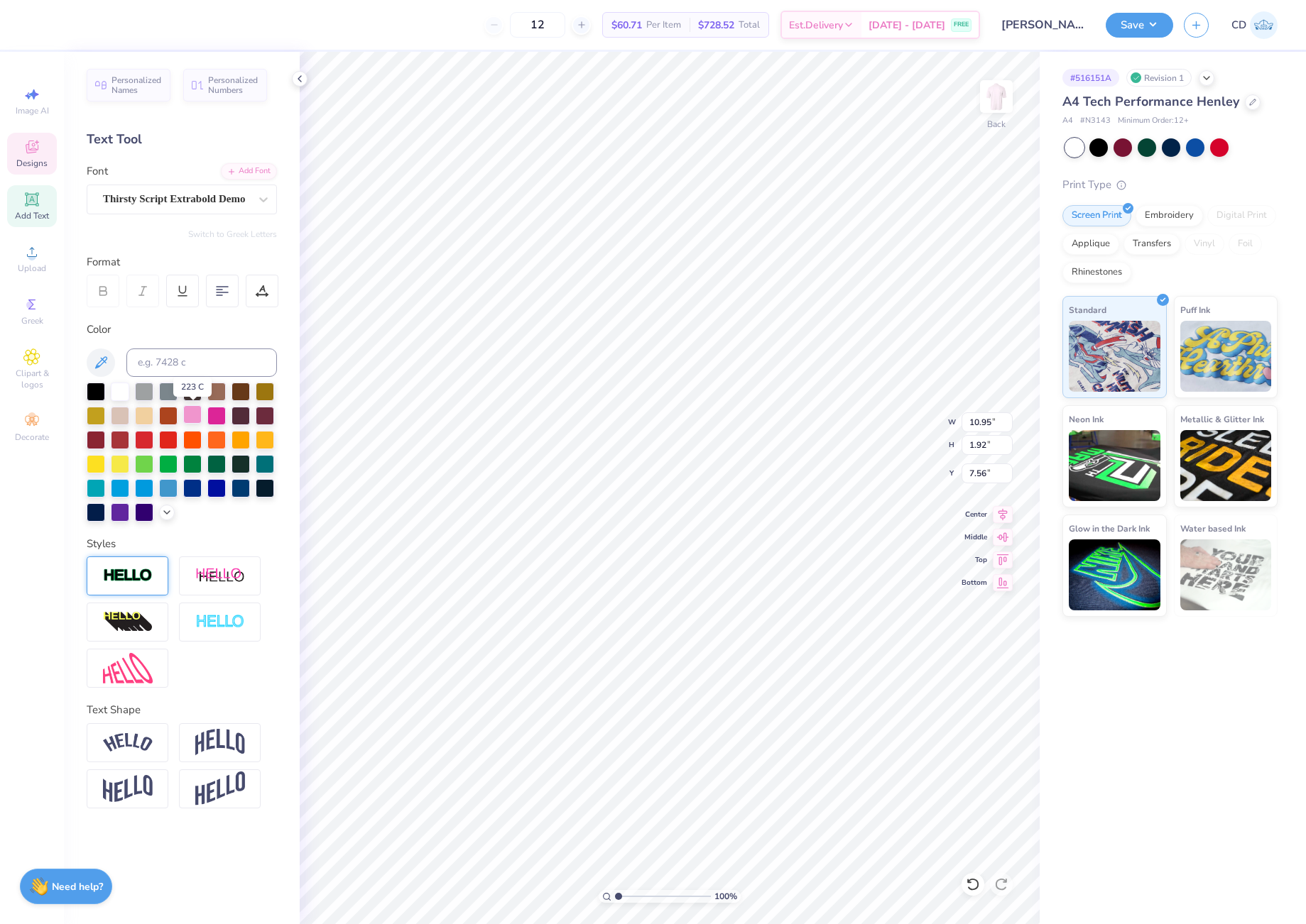
click at [195, 416] on div at bounding box center [192, 415] width 19 height 19
drag, startPoint x: 965, startPoint y: 421, endPoint x: 992, endPoint y: 424, distance: 27.2
click at [992, 424] on input "10.95" at bounding box center [987, 422] width 51 height 20
type input "11.00"
type input "4.20"
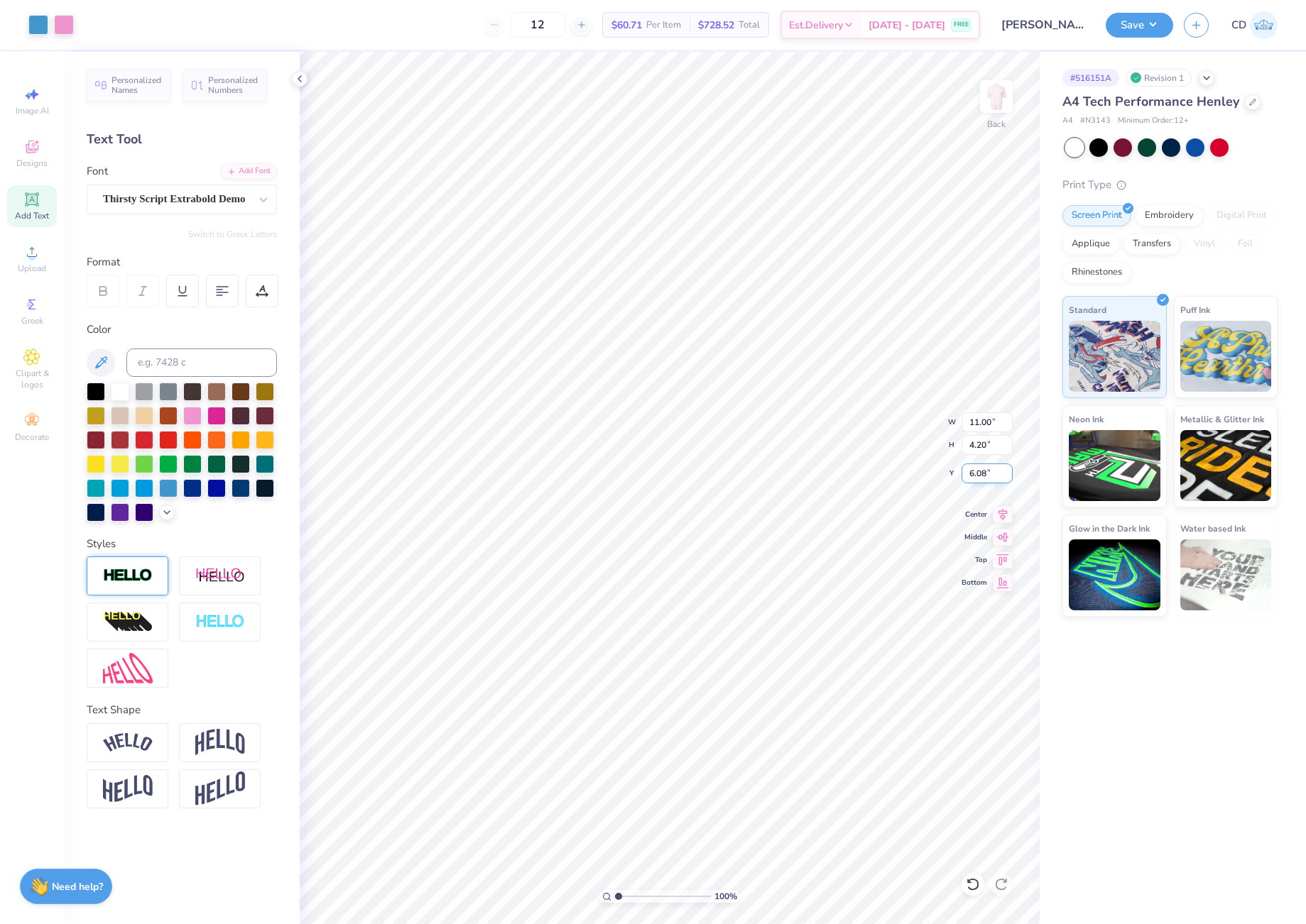
drag, startPoint x: 967, startPoint y: 473, endPoint x: 991, endPoint y: 474, distance: 24.0
click at [991, 474] on input "6.08" at bounding box center [987, 474] width 51 height 20
type input "1.00"
click at [936, 471] on div "100 % Back W 11.00 11.00 " H 4.20 4.20 " Y 1.00 1.00 " Center Middle Top Bottom" at bounding box center [669, 488] width 740 height 872
drag, startPoint x: 969, startPoint y: 469, endPoint x: 985, endPoint y: 471, distance: 16.1
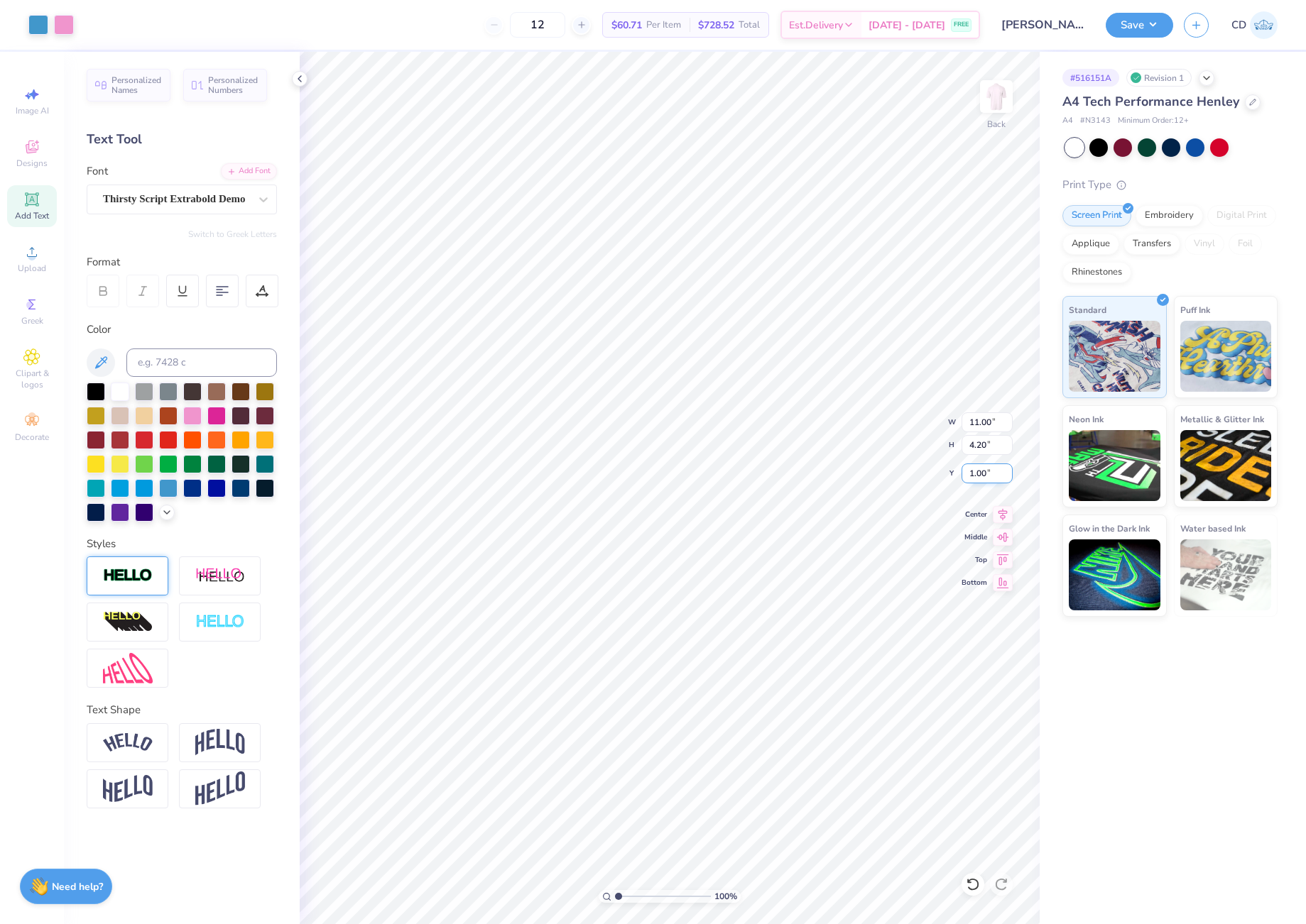
click at [985, 471] on input "1.00" at bounding box center [987, 474] width 51 height 20
drag, startPoint x: 967, startPoint y: 470, endPoint x: 984, endPoint y: 471, distance: 17.0
click at [984, 471] on input "3.00" at bounding box center [987, 474] width 51 height 20
drag, startPoint x: 968, startPoint y: 471, endPoint x: 986, endPoint y: 472, distance: 18.0
click at [986, 472] on input "4.00" at bounding box center [987, 474] width 51 height 20
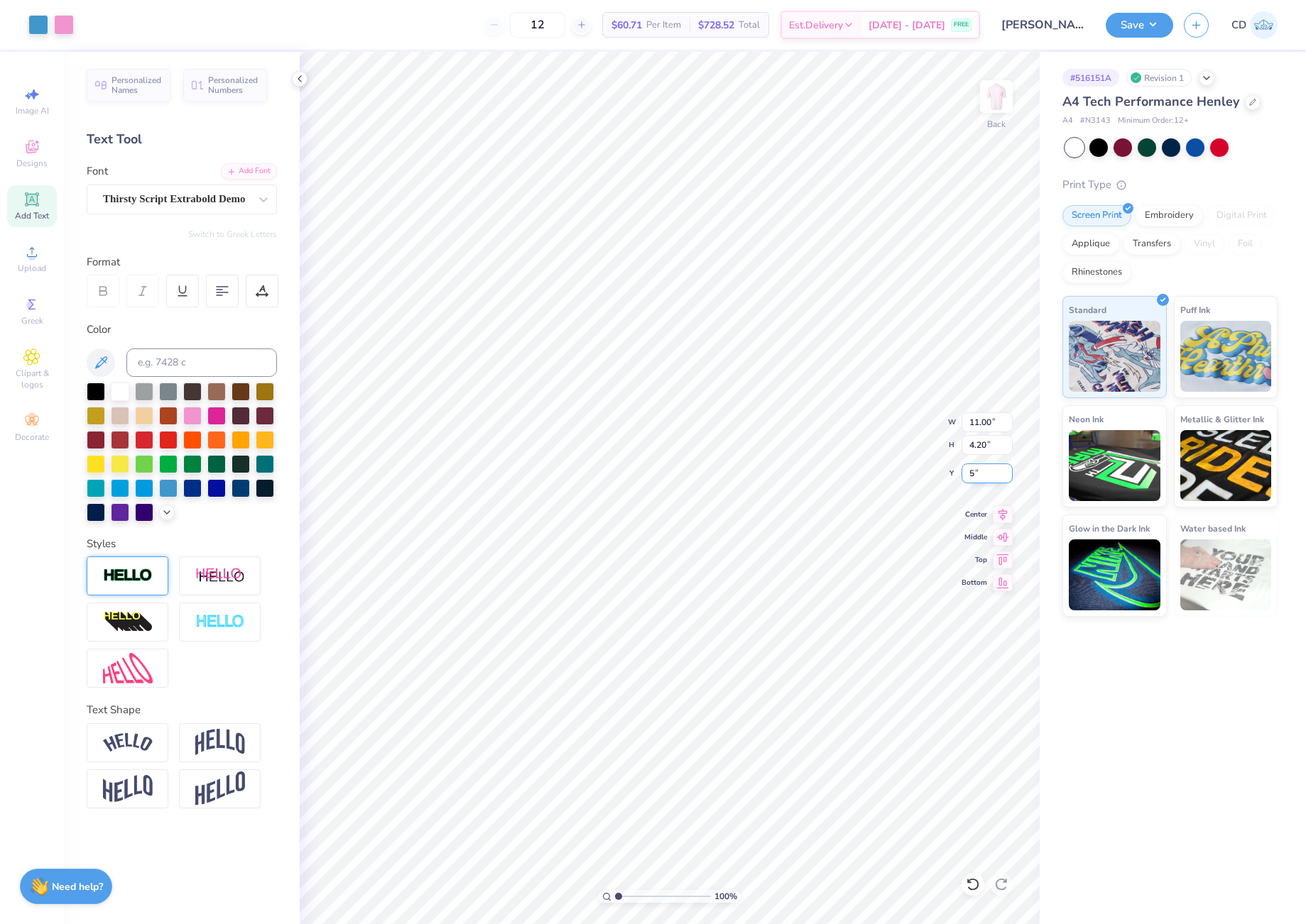
type input "5.00"
click at [1127, 26] on button "Save" at bounding box center [1139, 22] width 67 height 25
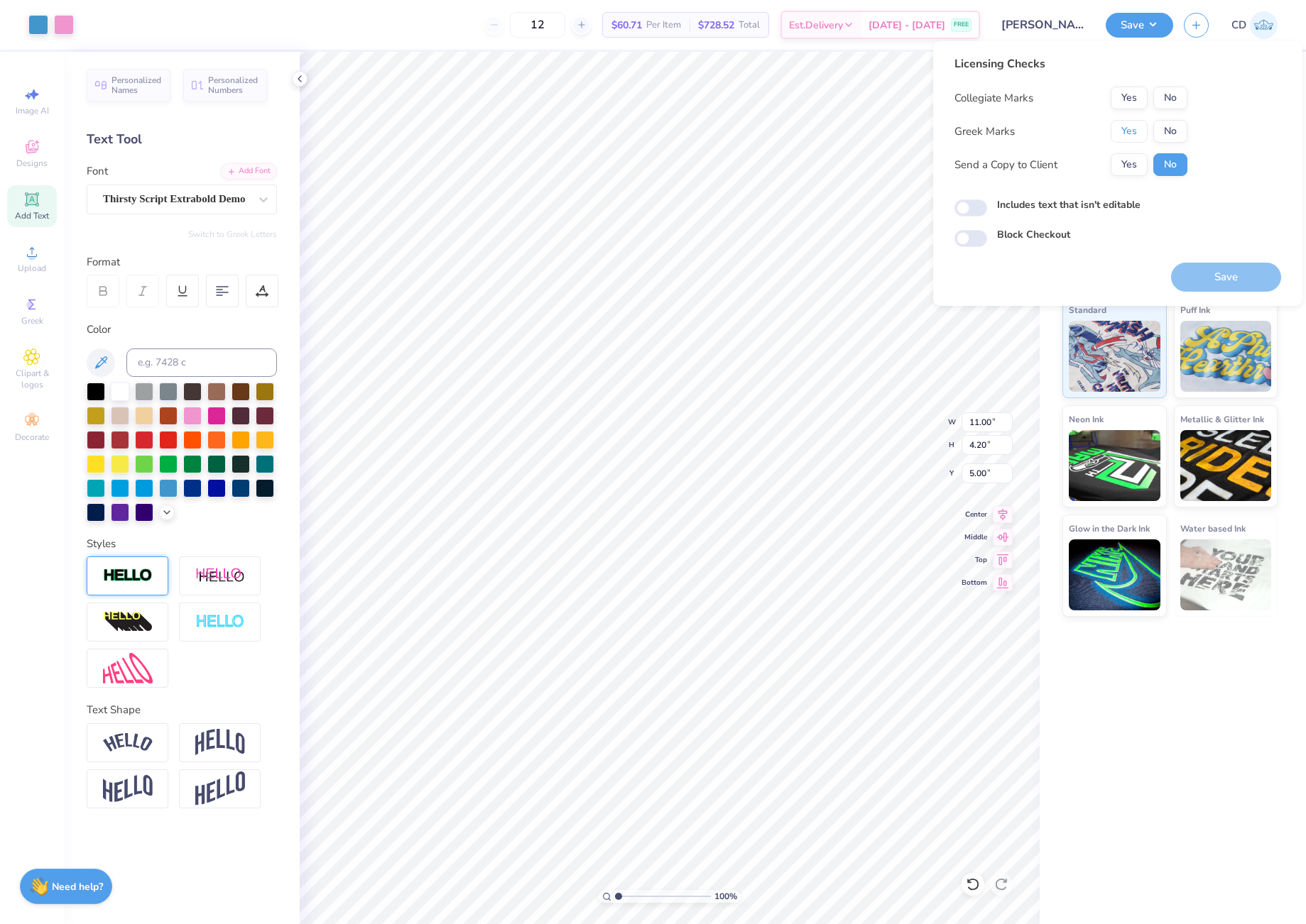
drag, startPoint x: 1130, startPoint y: 126, endPoint x: 1153, endPoint y: 109, distance: 28.6
click at [1133, 126] on button "Yes" at bounding box center [1128, 131] width 37 height 22
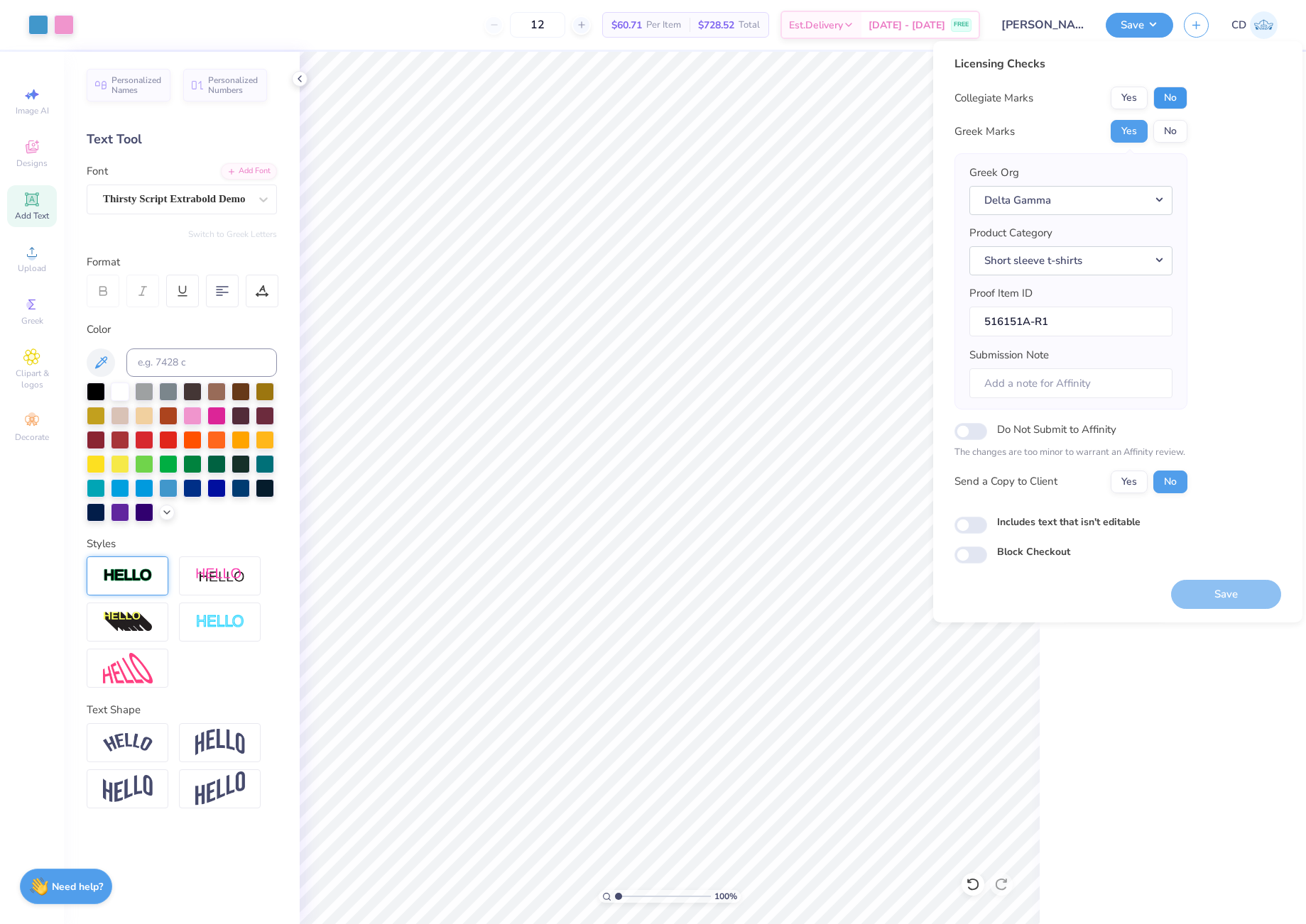
click at [1163, 87] on button "No" at bounding box center [1170, 98] width 34 height 22
click at [1232, 601] on button "Save" at bounding box center [1225, 594] width 110 height 29
